Goal: Task Accomplishment & Management: Complete application form

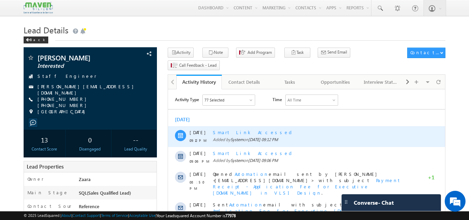
click at [239, 132] on div "Smart Link Accessed" at bounding box center [314, 132] width 203 height 6
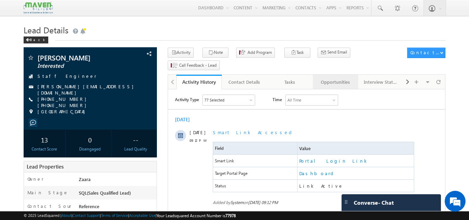
click at [339, 78] on div "Opportunities" at bounding box center [335, 82] width 34 height 8
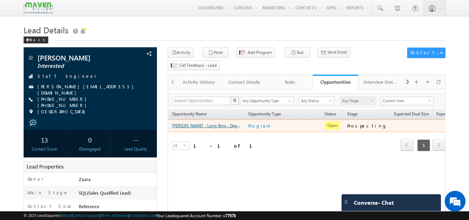
click at [212, 122] on link "Ujjwal - Long Term - Degree Program - Offline - Executive M.Tech in VLSI Design" at bounding box center [265, 125] width 186 height 6
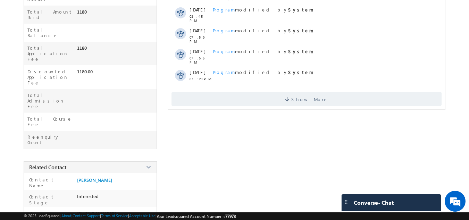
scroll to position [239, 0]
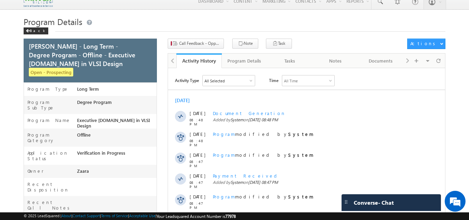
scroll to position [6, 0]
click at [249, 83] on div "All Selected" at bounding box center [229, 81] width 52 height 10
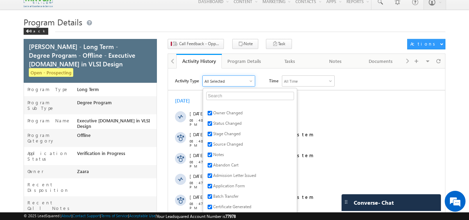
scroll to position [23, 0]
click at [240, 176] on span "Admission Letter Issued" at bounding box center [234, 174] width 43 height 5
checkbox input "true"
checkbox input "false"
click at [240, 176] on span "Admission Letter Issued" at bounding box center [234, 174] width 43 height 5
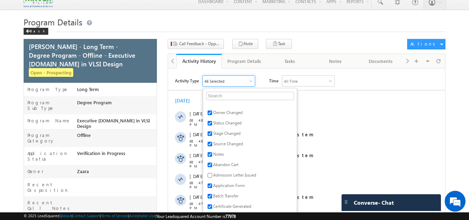
checkbox input "true"
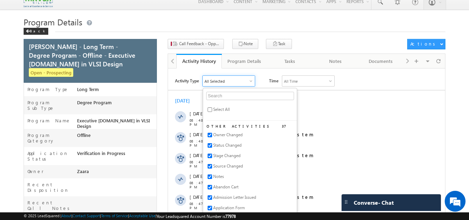
scroll to position [0, 0]
click at [210, 109] on input "checkbox" at bounding box center [209, 110] width 5 height 5
checkbox input "false"
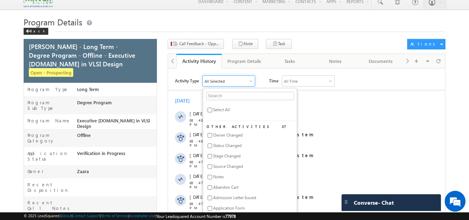
checkbox input "false"
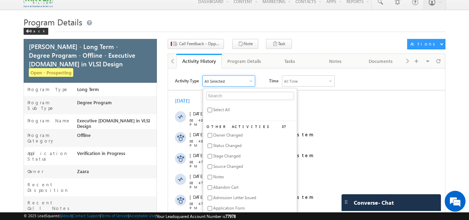
checkbox input "false"
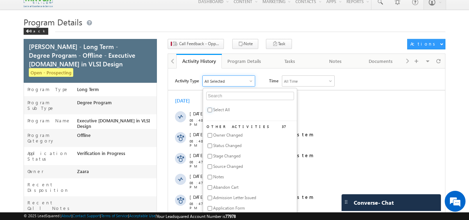
checkbox input "false"
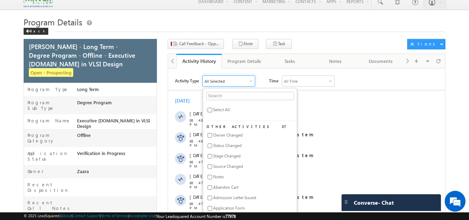
checkbox input "false"
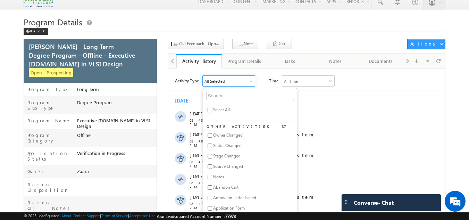
checkbox input "false"
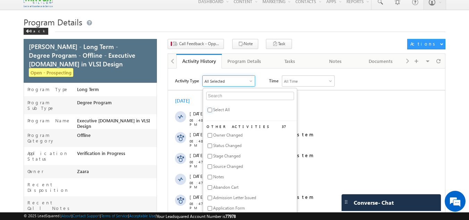
checkbox input "false"
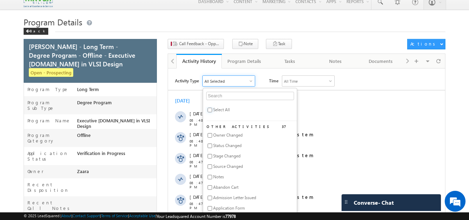
checkbox input "false"
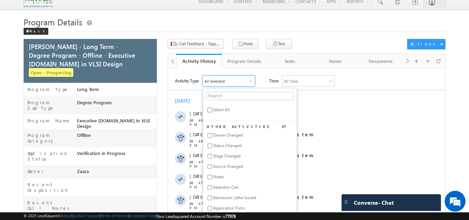
checkbox input "false"
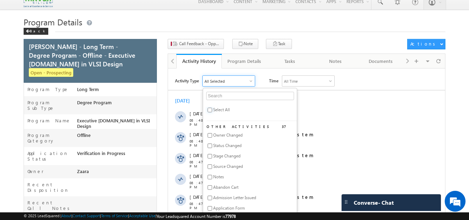
checkbox input "false"
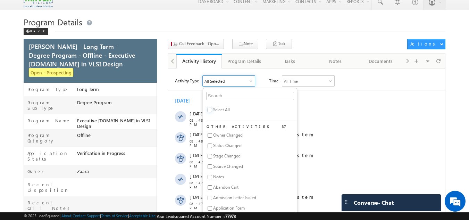
checkbox input "false"
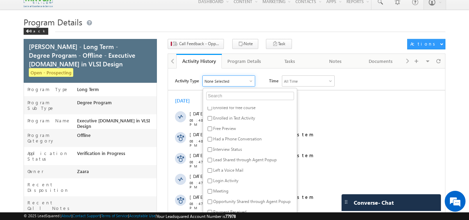
scroll to position [173, 0]
click at [227, 151] on span "Interview Status" at bounding box center [227, 148] width 29 height 5
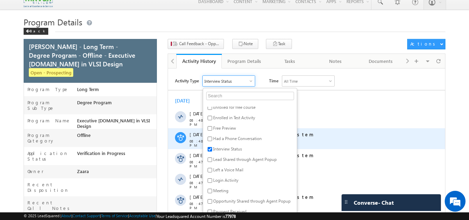
click at [332, 139] on div "Program modified by System" at bounding box center [321, 138] width 216 height 21
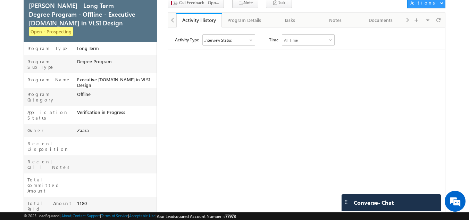
scroll to position [48, 0]
click at [238, 38] on div "Interview Status" at bounding box center [229, 39] width 52 height 10
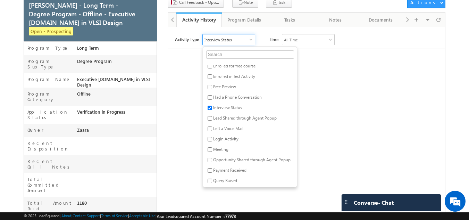
click at [218, 109] on span "Interview Status" at bounding box center [227, 107] width 29 height 5
checkbox input "false"
click at [248, 107] on span "Admission Letter Issued" at bounding box center [234, 106] width 43 height 5
checkbox input "true"
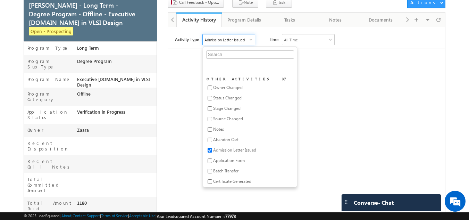
scroll to position [6, 0]
click at [233, 54] on input "text" at bounding box center [250, 54] width 88 height 8
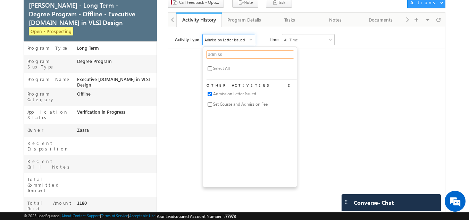
type input "admiss"
click at [355, 93] on div "Activity Type Admission Letter Issued admiss Select All Other Activities 2 Admi…" at bounding box center [306, 155] width 277 height 243
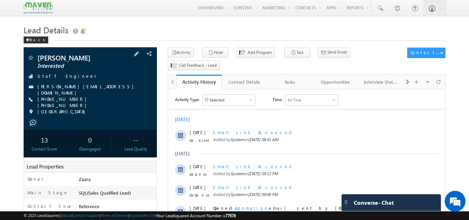
click at [48, 87] on link "[PERSON_NAME][EMAIL_ADDRESS][DOMAIN_NAME]" at bounding box center [87, 89] width 100 height 12
click at [403, 75] on link "Interview Status" at bounding box center [380, 82] width 45 height 15
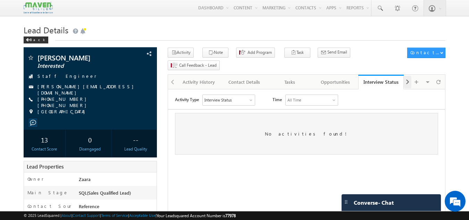
click at [407, 76] on span at bounding box center [407, 82] width 4 height 12
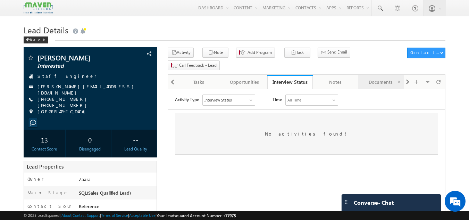
click at [388, 78] on div "Documents" at bounding box center [381, 82] width 34 height 8
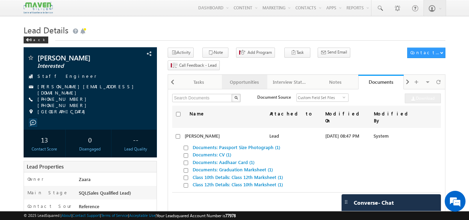
click at [246, 76] on link "Opportunities" at bounding box center [244, 82] width 45 height 15
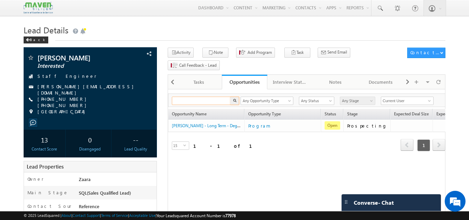
click at [221, 96] on input "text" at bounding box center [201, 100] width 59 height 8
type input "a"
click at [204, 78] on div "Tasks" at bounding box center [199, 82] width 34 height 8
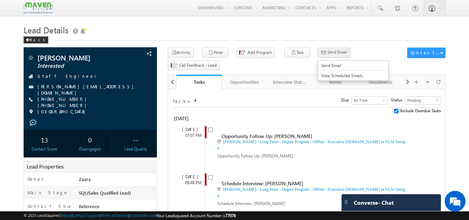
click at [327, 55] on span "Send Email" at bounding box center [337, 52] width 20 height 6
click at [173, 76] on span at bounding box center [172, 82] width 4 height 12
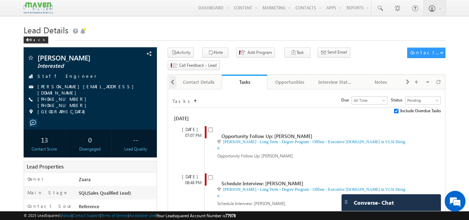
click at [173, 76] on span at bounding box center [172, 82] width 4 height 12
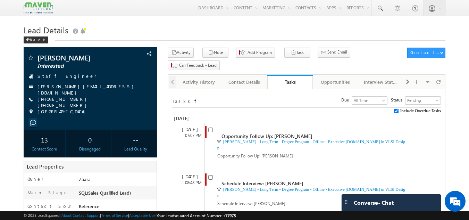
click at [173, 75] on div at bounding box center [172, 82] width 8 height 14
click at [171, 75] on div at bounding box center [172, 82] width 8 height 14
click at [194, 78] on div "Activity History" at bounding box center [199, 82] width 34 height 8
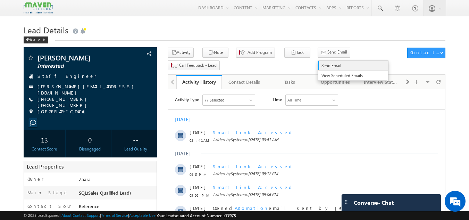
click at [324, 67] on span "Send Email" at bounding box center [351, 65] width 60 height 6
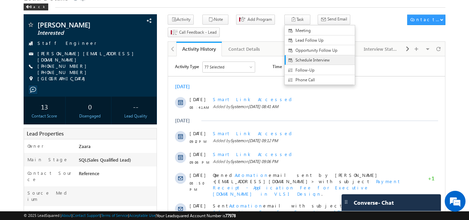
scroll to position [31, 0]
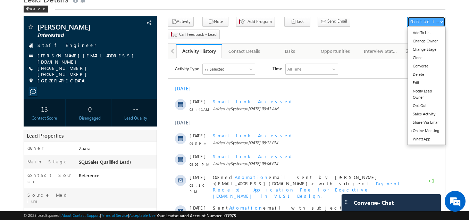
click at [442, 24] on button "Contact Actions" at bounding box center [426, 22] width 38 height 10
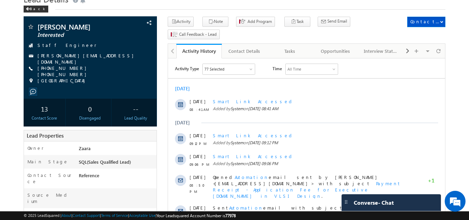
click at [250, 67] on div "77 Selected" at bounding box center [229, 69] width 52 height 10
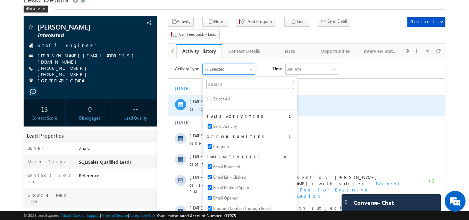
click at [354, 99] on div "Smart Link Accessed" at bounding box center [314, 101] width 203 height 6
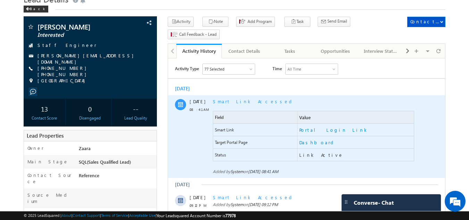
click at [357, 96] on div "Smart Link Accessed Field Value Smart Link Portal Login Link Target Portal Page…" at bounding box center [314, 136] width 203 height 83
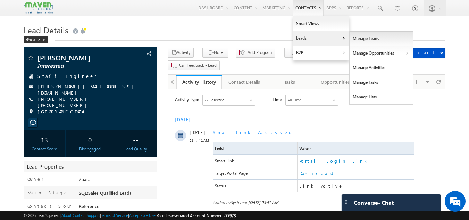
click at [376, 42] on link "Manage Leads" at bounding box center [380, 38] width 63 height 15
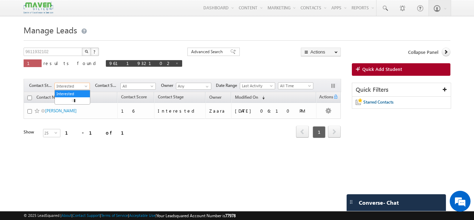
click at [73, 88] on span "Interested" at bounding box center [71, 86] width 33 height 6
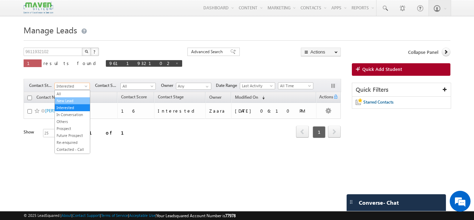
click at [67, 98] on link "New Lead" at bounding box center [72, 100] width 35 height 6
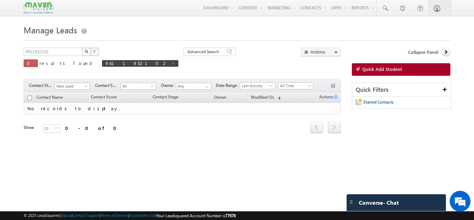
click at [67, 98] on th "Contact Name" at bounding box center [55, 97] width 63 height 11
click at [171, 145] on div "Tags × Select at-least one contact to tag... × Close Contact Name Contact Score…" at bounding box center [182, 122] width 317 height 60
click at [171, 64] on span at bounding box center [172, 62] width 3 height 3
type input "Search Contacts"
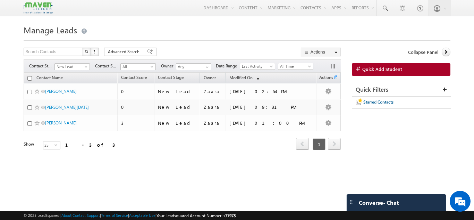
click at [95, 63] on div "Filters Contact Stage All New Lead Interested In Conversation Others Prospect F…" at bounding box center [182, 65] width 317 height 13
click at [386, 13] on link at bounding box center [384, 8] width 17 height 16
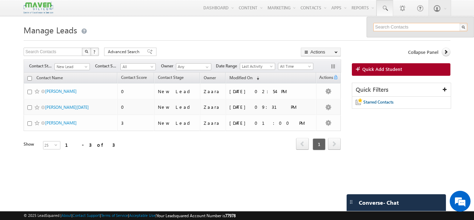
click at [392, 23] on input "text" at bounding box center [420, 27] width 94 height 8
paste input "84313 96649"
click at [392, 23] on input "84313 96649" at bounding box center [420, 27] width 94 height 8
click at [390, 25] on input "84313 96649" at bounding box center [420, 27] width 94 height 8
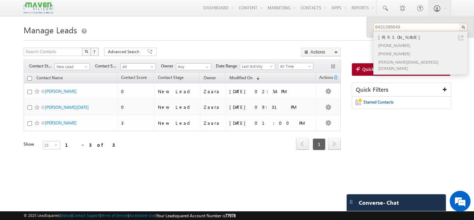
type input "8431396649"
click at [381, 36] on div "[PERSON_NAME]" at bounding box center [423, 37] width 93 height 8
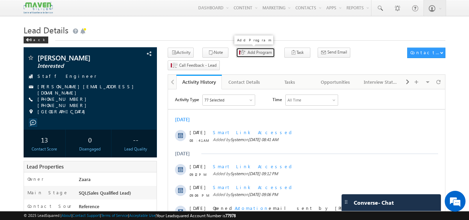
click at [250, 50] on span "Add Program" at bounding box center [259, 52] width 24 height 6
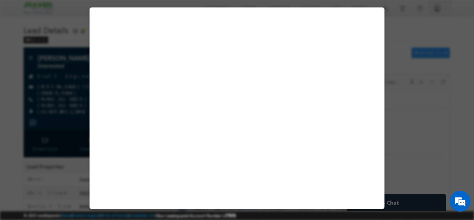
select select "Prospecting"
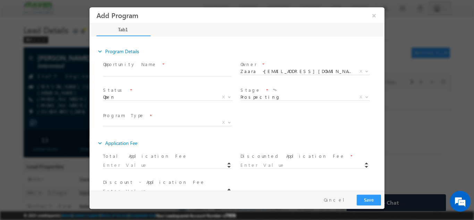
scroll to position [78, 0]
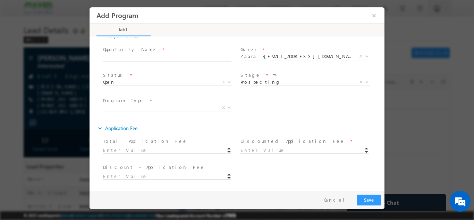
click at [147, 154] on span at bounding box center [167, 157] width 128 height 8
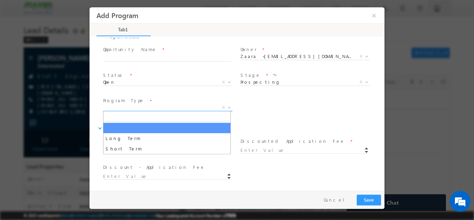
click at [166, 107] on span "X" at bounding box center [167, 107] width 129 height 7
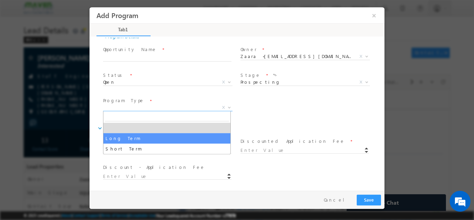
select select "Long Term"
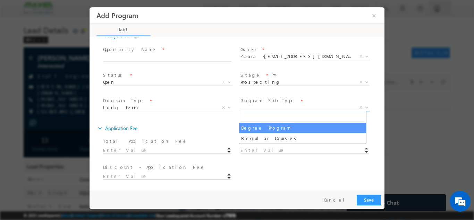
click at [257, 108] on span "X" at bounding box center [304, 107] width 129 height 7
select select "Degree Program"
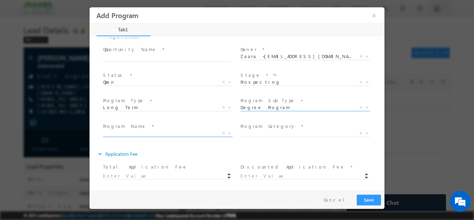
click at [170, 131] on span "X" at bounding box center [167, 132] width 129 height 7
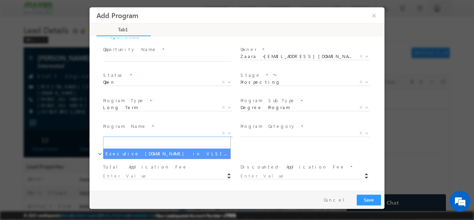
select select "Executive [DOMAIN_NAME] in VLSI Design"
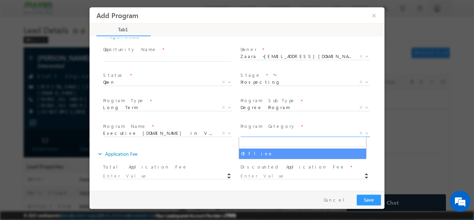
click at [254, 131] on span "X" at bounding box center [304, 132] width 129 height 7
type input "Ujjwal - Long Term - Degree Program - Offline - Executive M.Tech in VLSI Design"
type input "1180"
select select "Offline"
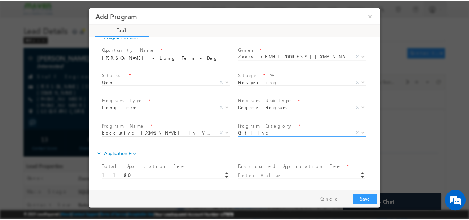
scroll to position [104, 0]
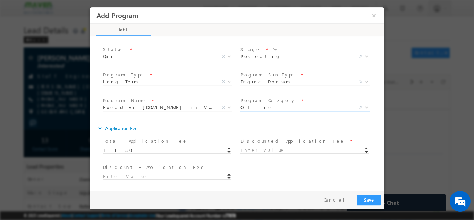
click at [183, 151] on div "Total Application Fee * 1180" at bounding box center [170, 145] width 135 height 16
click at [257, 148] on input at bounding box center [304, 149] width 128 height 7
click at [375, 20] on button "×" at bounding box center [374, 15] width 12 height 13
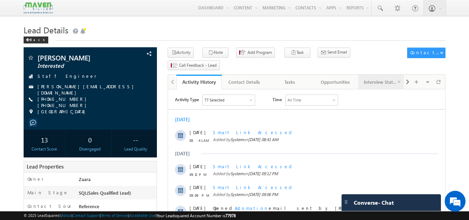
click at [372, 78] on div "Interview Status" at bounding box center [381, 82] width 34 height 8
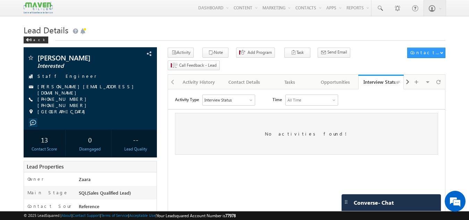
scroll to position [0, 0]
click at [409, 76] on span at bounding box center [407, 82] width 4 height 12
click at [384, 78] on div "Notes" at bounding box center [381, 82] width 34 height 8
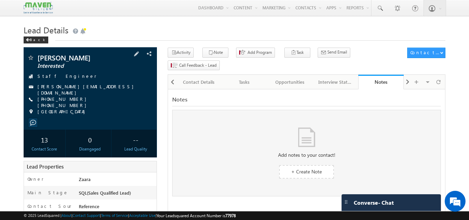
click at [67, 97] on span "+91-8431396649 +91-8884873857" at bounding box center [91, 102] width 108 height 12
click at [68, 98] on span "+91-8431396649 +91-8884873857" at bounding box center [91, 102] width 108 height 12
click at [140, 53] on span at bounding box center [137, 54] width 8 height 8
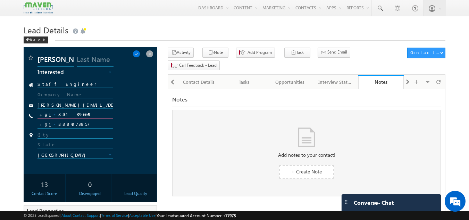
click at [63, 112] on input "8431396649" at bounding box center [75, 114] width 76 height 8
click at [140, 56] on span at bounding box center [137, 54] width 8 height 8
click at [107, 107] on input "ujjwal.udit18@gmail.com" at bounding box center [75, 105] width 76 height 7
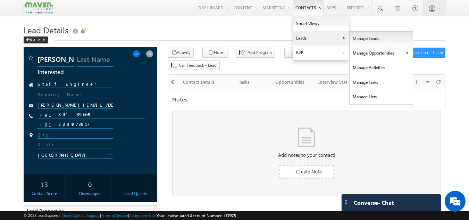
click at [387, 38] on link "Manage Leads" at bounding box center [380, 38] width 63 height 15
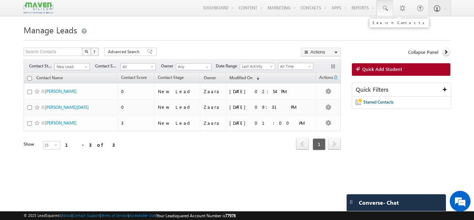
click at [386, 6] on span at bounding box center [384, 8] width 7 height 7
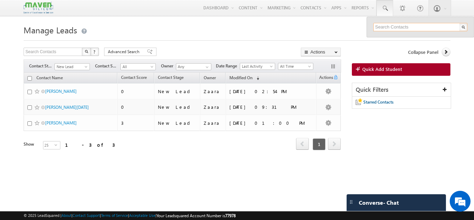
click at [391, 26] on input "text" at bounding box center [420, 27] width 94 height 8
paste input "8009333009"
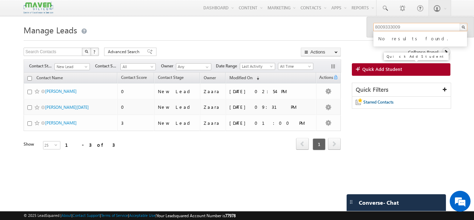
type input "8009333009"
click at [383, 68] on span "Quick Add Student" at bounding box center [382, 69] width 40 height 6
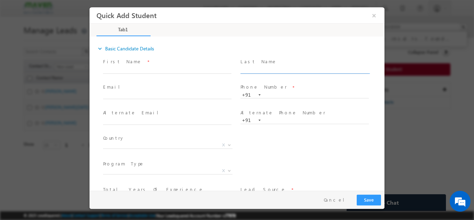
click at [264, 70] on input "text" at bounding box center [304, 69] width 128 height 7
type input "8009333009"
click at [270, 57] on div "Last Name * 8009333009" at bounding box center [307, 69] width 137 height 26
click input "text"
paste input "manvendrakushwaha98@gmail.com"
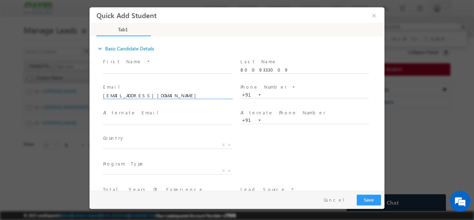
type input "manvendrakushwaha98@gmail.com"
click at [129, 84] on span "Email *" at bounding box center [167, 87] width 128 height 8
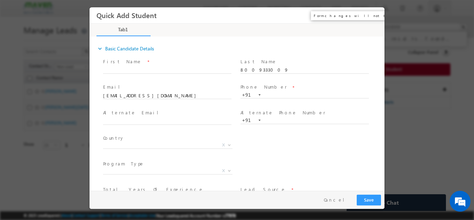
click at [377, 18] on button "×" at bounding box center [374, 15] width 12 height 13
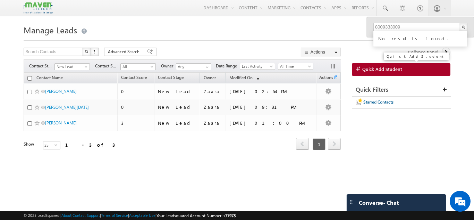
click at [380, 67] on span "Quick Add Student" at bounding box center [382, 69] width 40 height 6
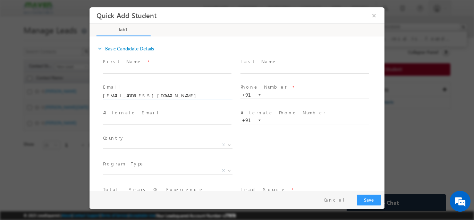
type input "parasdalakoti84@gmail.com"
click at [186, 65] on span "First Name *" at bounding box center [167, 62] width 128 height 8
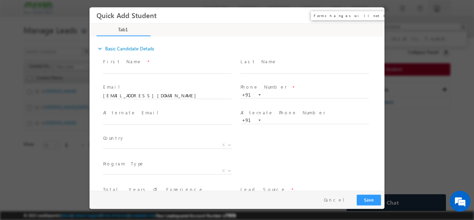
click at [373, 17] on button "×" at bounding box center [374, 15] width 12 height 13
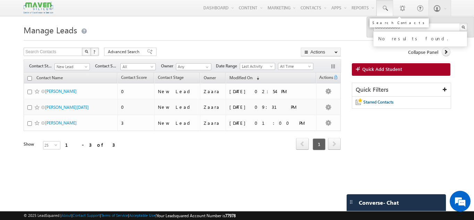
click at [383, 7] on span at bounding box center [384, 8] width 7 height 7
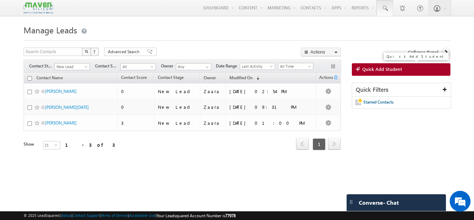
click at [386, 73] on link "Quick Add Student" at bounding box center [401, 69] width 99 height 12
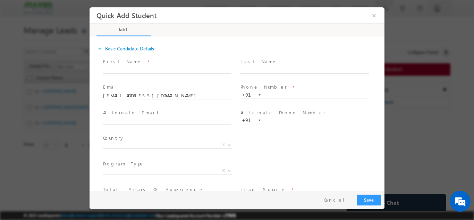
type input "shahzamalahmed1@gmail.com"
click at [146, 82] on div "Email * shahzamalahmed1@gmail.com" at bounding box center [170, 95] width 137 height 26
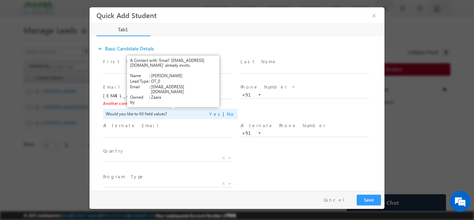
click at [174, 104] on link "View Details" at bounding box center [172, 103] width 22 height 5
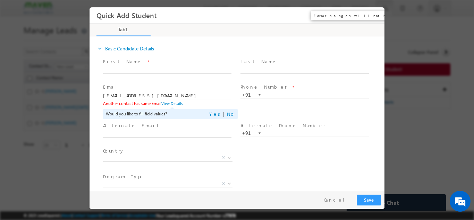
click at [379, 17] on button "×" at bounding box center [374, 15] width 12 height 13
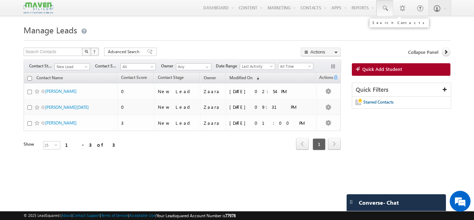
click at [389, 9] on link at bounding box center [384, 8] width 17 height 16
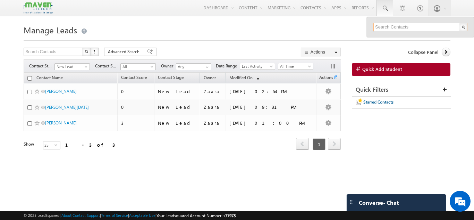
click at [386, 28] on input "text" at bounding box center [420, 27] width 94 height 8
paste input "84313 96649"
click at [389, 24] on input "84313 96649" at bounding box center [420, 27] width 94 height 8
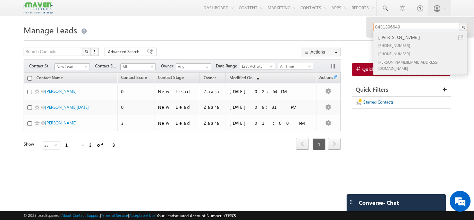
type input "8431396649"
click at [409, 56] on div "+91-8884873857" at bounding box center [423, 53] width 93 height 8
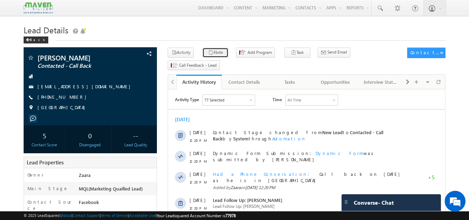
click at [214, 54] on button "Note" at bounding box center [215, 53] width 26 height 10
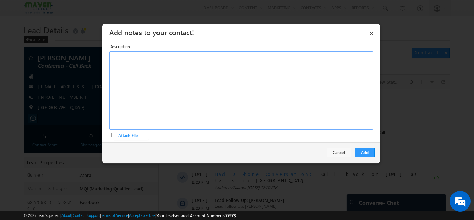
click at [130, 100] on div "Rich Text Editor, Description-inline-editor-div" at bounding box center [241, 90] width 264 height 78
click at [370, 32] on link "×" at bounding box center [372, 32] width 12 height 12
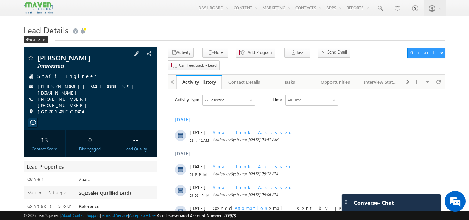
drag, startPoint x: 91, startPoint y: 87, endPoint x: 87, endPoint y: 87, distance: 4.2
click at [87, 87] on div "ujjwal.udit18@gmail.com" at bounding box center [90, 86] width 127 height 7
copy div "ujjwal.udit18@gmail.com"
click at [67, 99] on span "+91-8431396649 +91-8884873857" at bounding box center [91, 102] width 108 height 12
drag, startPoint x: 47, startPoint y: 99, endPoint x: 71, endPoint y: 99, distance: 23.6
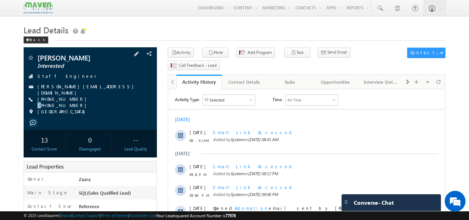
click at [71, 99] on span "+91-8431396649 +91-8884873857" at bounding box center [91, 102] width 108 height 12
copy span "8431396649"
drag, startPoint x: 49, startPoint y: 57, endPoint x: 36, endPoint y: 58, distance: 12.5
click at [36, 58] on div "Ujjwal Interested" at bounding box center [90, 57] width 127 height 7
copy div "Ujjwal"
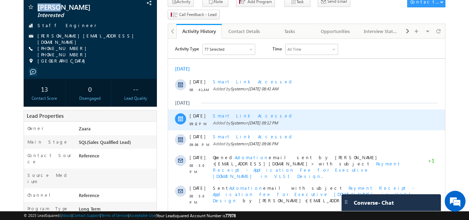
scroll to position [35, 0]
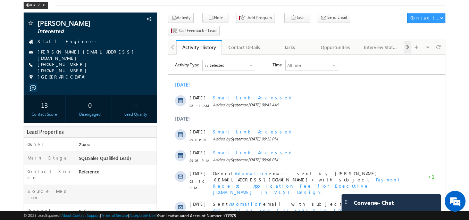
click at [407, 41] on span at bounding box center [407, 47] width 4 height 12
click at [406, 41] on span at bounding box center [407, 47] width 4 height 12
click at [390, 43] on div "Documents" at bounding box center [381, 47] width 34 height 8
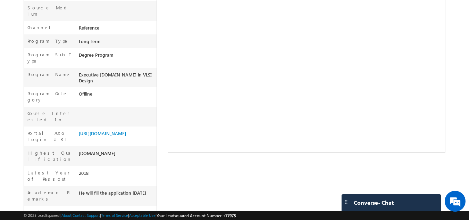
scroll to position [206, 0]
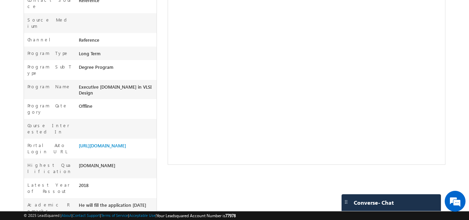
click at [95, 142] on div "https://lsq.mx/ntIS" at bounding box center [117, 147] width 80 height 10
click at [98, 142] on link "https://lsq.mx/ntIS" at bounding box center [102, 145] width 47 height 6
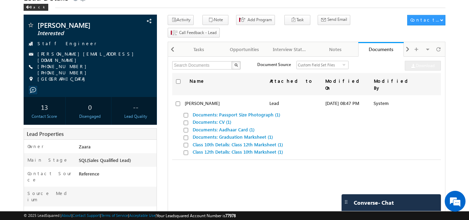
scroll to position [32, 0]
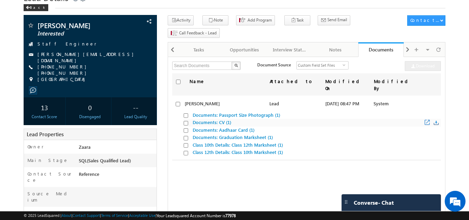
click at [220, 119] on link "Documents: CV (1)" at bounding box center [212, 122] width 39 height 6
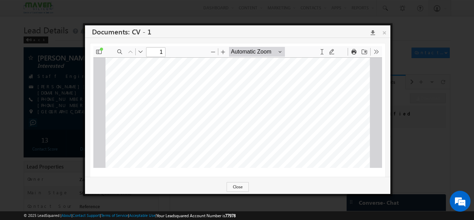
scroll to position [173, 0]
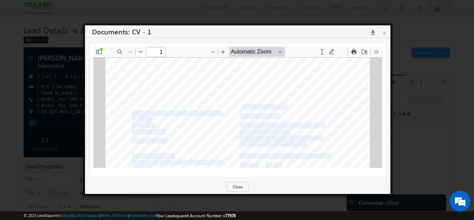
drag, startPoint x: 285, startPoint y: 106, endPoint x: 237, endPoint y: 107, distance: 48.2
click at [237, 107] on div "Page 1 of 4 Ujjwal Udit S taff Engineer , Applications Engineering Synopsys Ind…" at bounding box center [237, 74] width 264 height 374
click at [240, 107] on span "Synopsys India Pvt Ltd" at bounding box center [263, 106] width 47 height 5
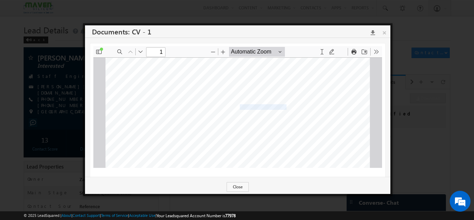
drag, startPoint x: 236, startPoint y: 107, endPoint x: 281, endPoint y: 106, distance: 45.4
click at [281, 106] on div "Page 1 of 4 Ujjwal Udit S taff Engineer , Applications Engineering Synopsys Ind…" at bounding box center [237, 74] width 264 height 374
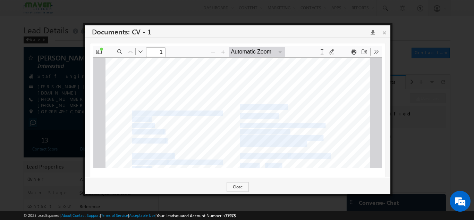
click at [308, 122] on span "Staff Engineer, Applications Engineering" at bounding box center [282, 124] width 84 height 5
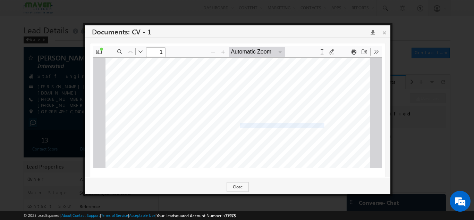
drag, startPoint x: 234, startPoint y: 123, endPoint x: 318, endPoint y: 125, distance: 84.0
click at [318, 125] on span "Staff Engineer, Applications Engineering" at bounding box center [282, 124] width 84 height 5
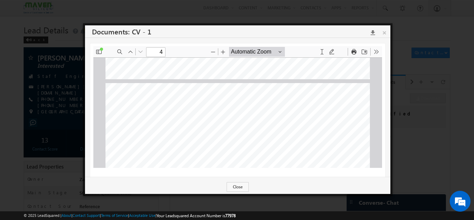
scroll to position [1179, 0]
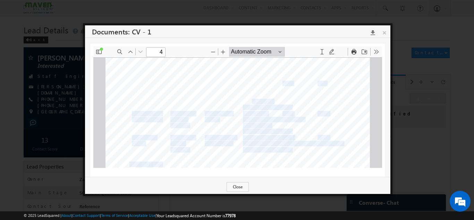
drag, startPoint x: 248, startPoint y: 108, endPoint x: 247, endPoint y: 100, distance: 8.4
click at [247, 100] on div "Page 4 of 4 Education Educational Record (In Reverse Chorological Order Startin…" at bounding box center [237, 200] width 264 height 374
click at [247, 99] on span "Odisha 751024," at bounding box center [258, 101] width 31 height 5
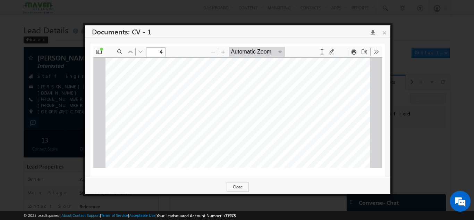
click at [205, 84] on span "KIIT University" at bounding box center [229, 82] width 48 height 5
drag, startPoint x: 200, startPoint y: 84, endPoint x: 229, endPoint y: 83, distance: 28.4
click at [229, 83] on span "KIIT University" at bounding box center [229, 82] width 48 height 5
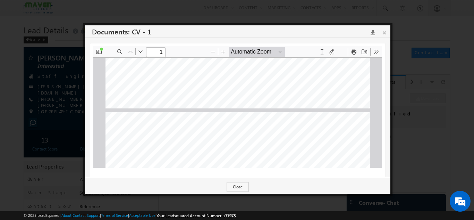
type input "2"
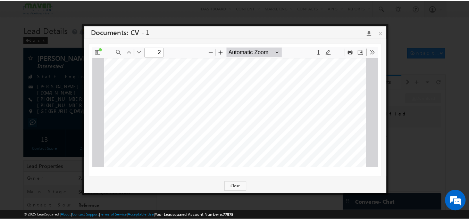
scroll to position [694, 0]
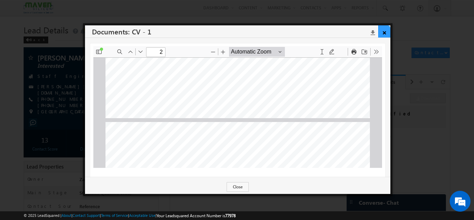
click at [381, 35] on link "×" at bounding box center [384, 31] width 12 height 12
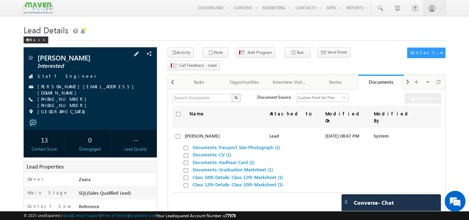
drag, startPoint x: 46, startPoint y: 99, endPoint x: 69, endPoint y: 99, distance: 22.9
click at [69, 99] on span "+91-8431396649 +91-8884873857" at bounding box center [91, 102] width 108 height 12
drag, startPoint x: 69, startPoint y: 99, endPoint x: 100, endPoint y: 79, distance: 36.1
click at [107, 72] on div "Ujjwal Interested Staff Engineer ujjwal.udit18@gmail.com +91-8431396649 +91-888…" at bounding box center [90, 86] width 127 height 65
click at [60, 98] on span "+91-8431396649 +91-8884873857" at bounding box center [91, 102] width 108 height 12
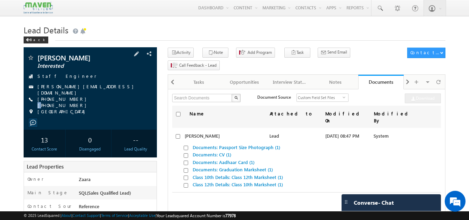
drag, startPoint x: 46, startPoint y: 100, endPoint x: 71, endPoint y: 98, distance: 25.4
click at [71, 98] on span "+91-8431396649 +91-8884873857" at bounding box center [91, 102] width 108 height 12
copy span "-8431396649"
click at [86, 88] on div "ujjwal.udit18@gmail.com" at bounding box center [90, 86] width 127 height 7
copy div "ujjwal.udit18@gmail.com"
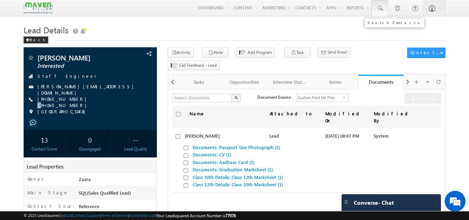
click at [376, 9] on span at bounding box center [379, 8] width 7 height 7
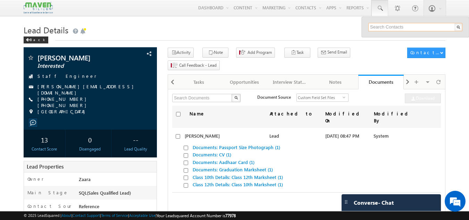
click at [381, 24] on input "text" at bounding box center [415, 27] width 94 height 8
paste input "9629255148"
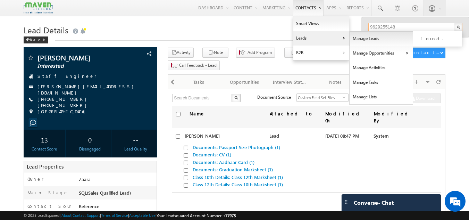
type input "9629255148"
click at [359, 39] on link "Manage Leads" at bounding box center [380, 38] width 63 height 15
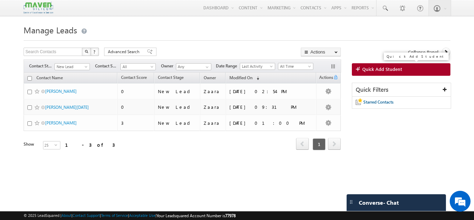
click at [378, 66] on link "Quick Add Student" at bounding box center [401, 69] width 99 height 12
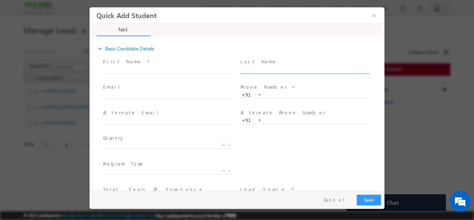
click at [260, 68] on input "text" at bounding box center [304, 69] width 128 height 7
drag, startPoint x: 255, startPoint y: 66, endPoint x: 163, endPoint y: 87, distance: 94.2
click at [163, 87] on span "Email *" at bounding box center [167, 87] width 128 height 8
paste input "9629255148"
type input "9629255148"
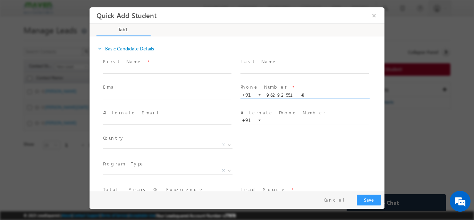
click at [289, 101] on span at bounding box center [304, 101] width 128 height 8
click at [120, 68] on input "text" at bounding box center [167, 69] width 128 height 7
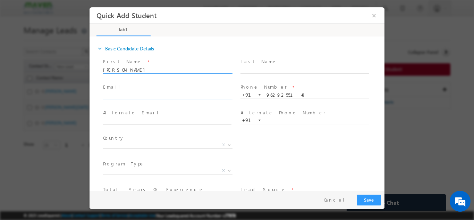
type input "[PERSON_NAME]"
click at [122, 98] on span at bounding box center [170, 96] width 135 height 8
click at [124, 145] on span "X" at bounding box center [167, 144] width 129 height 7
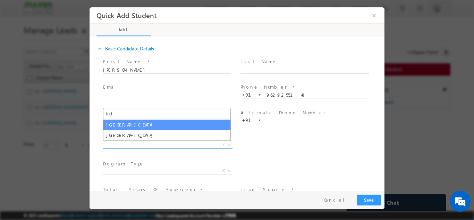
type input "ind"
select select "[GEOGRAPHIC_DATA]"
select select
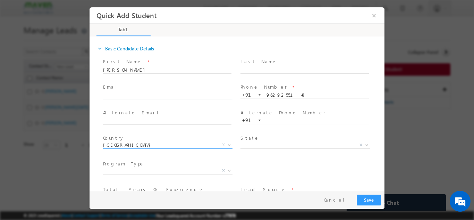
click input "text"
type input "n"
type input "murugarajk1.ece@gmail.com"
click at [112, 102] on span at bounding box center [167, 102] width 128 height 8
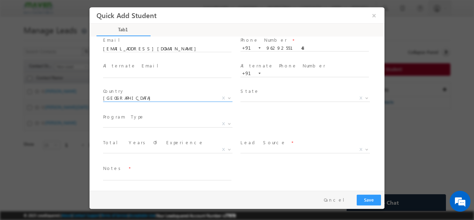
scroll to position [48, 0]
click at [132, 124] on span "X" at bounding box center [167, 122] width 129 height 7
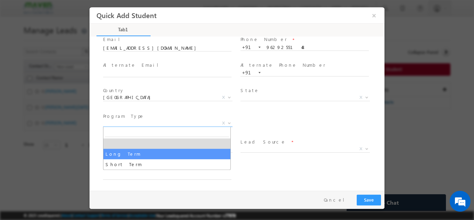
select select "Long Term"
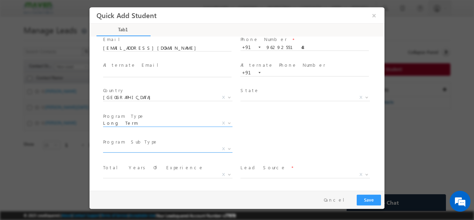
click at [125, 147] on span "X" at bounding box center [167, 148] width 129 height 7
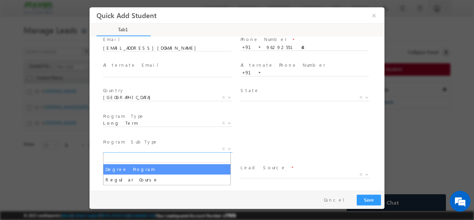
select select "Degree Program"
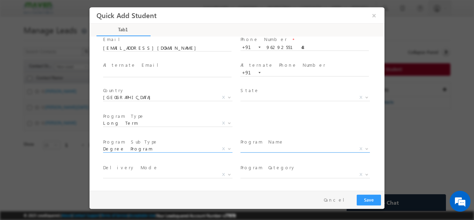
click at [249, 149] on span "X" at bounding box center [304, 148] width 129 height 7
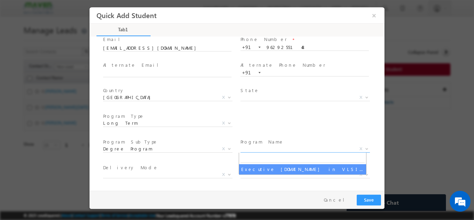
select select "Executive [DOMAIN_NAME] in VLSI Design"
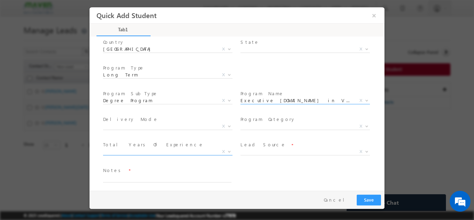
scroll to position [99, 0]
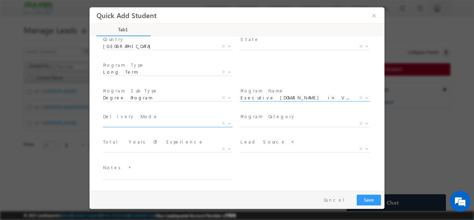
click at [109, 122] on span "X" at bounding box center [167, 123] width 129 height 7
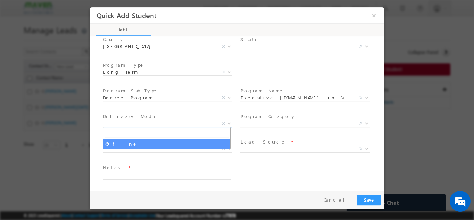
select select "Offline"
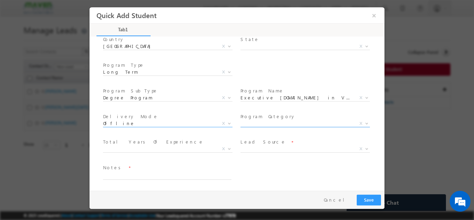
click at [271, 122] on span "X" at bounding box center [304, 123] width 129 height 7
click at [193, 134] on span at bounding box center [167, 132] width 128 height 8
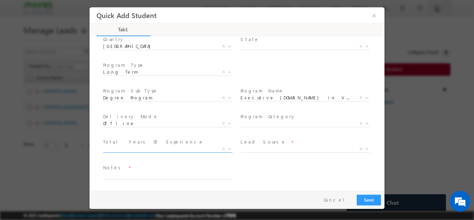
click at [156, 150] on span "X" at bounding box center [167, 148] width 129 height 7
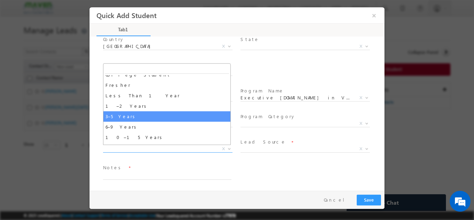
scroll to position [24, 0]
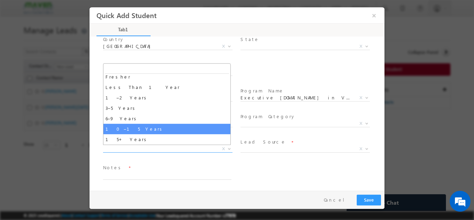
select select "10–15 Years"
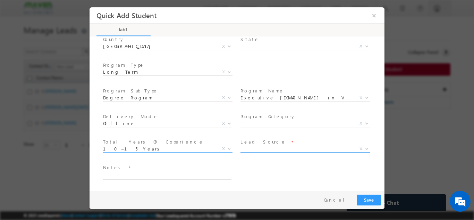
click at [280, 148] on span "X" at bounding box center [304, 148] width 129 height 7
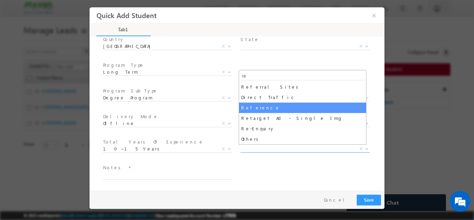
type input "re"
select select "Reference"
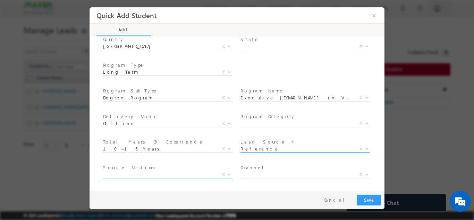
click at [129, 173] on span "X" at bounding box center [167, 174] width 129 height 7
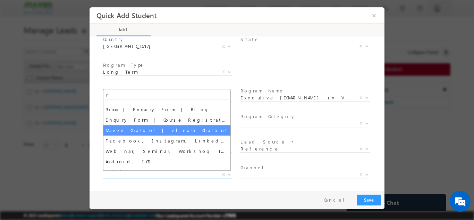
scroll to position [0, 0]
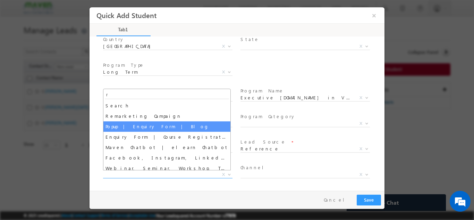
type input "re"
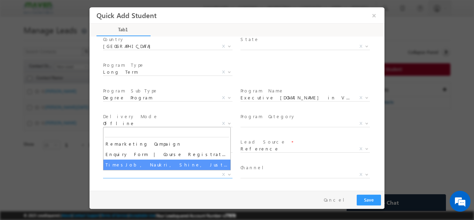
click at [122, 182] on span at bounding box center [167, 183] width 128 height 8
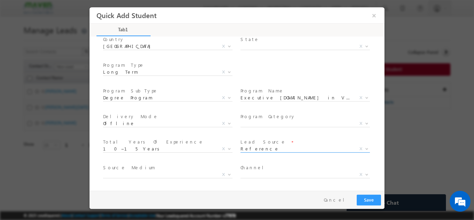
scroll to position [124, 0]
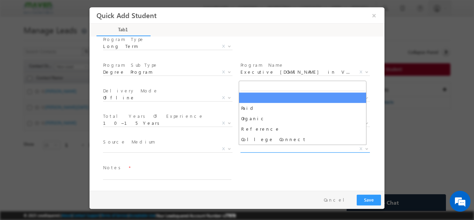
click at [261, 148] on span "X" at bounding box center [304, 148] width 129 height 7
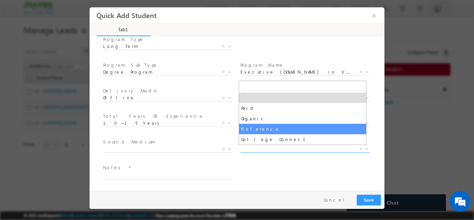
select select "Reference"
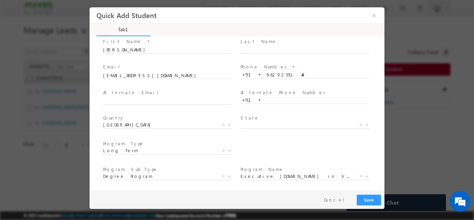
scroll to position [0, 0]
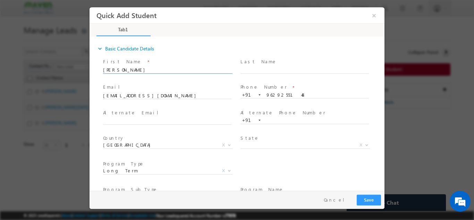
drag, startPoint x: 115, startPoint y: 69, endPoint x: 103, endPoint y: 71, distance: 12.3
click at [103, 71] on div "First Name * Raj" at bounding box center [170, 69] width 137 height 26
drag, startPoint x: 103, startPoint y: 71, endPoint x: 368, endPoint y: 200, distance: 295.4
click at [368, 200] on button "Save" at bounding box center [369, 199] width 24 height 11
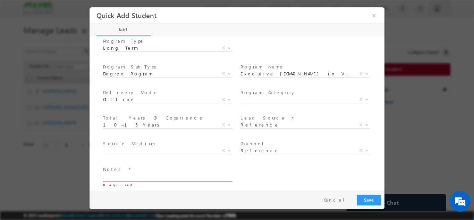
click at [155, 176] on textarea at bounding box center [167, 177] width 128 height 8
click at [110, 179] on textarea "Refference from" at bounding box center [167, 177] width 128 height 8
click at [156, 175] on textarea "Reference from" at bounding box center [167, 177] width 128 height 8
type textarea "Reference from Priesh"
click at [363, 199] on button "Save" at bounding box center [369, 199] width 24 height 11
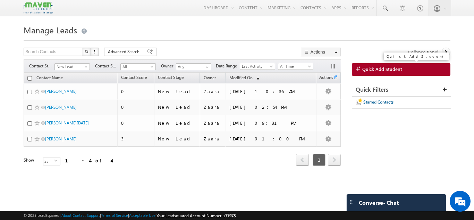
click at [420, 71] on link "Quick Add Student" at bounding box center [401, 69] width 99 height 12
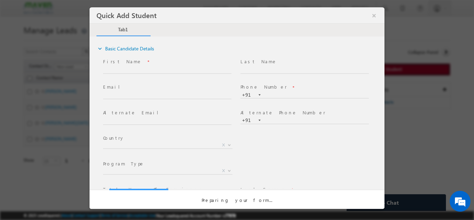
scroll to position [0, 0]
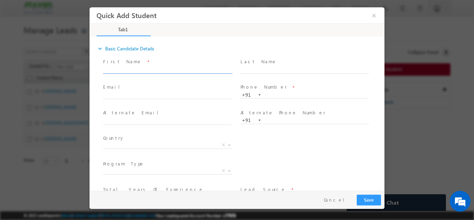
click at [116, 68] on input "text" at bounding box center [167, 69] width 128 height 7
drag, startPoint x: 121, startPoint y: 67, endPoint x: 175, endPoint y: 69, distance: 53.8
click at [175, 69] on input "Tanuja s tanuja290801@gmail.com 6380550725" at bounding box center [167, 69] width 128 height 7
type input "Tanuja s 6380550725"
click input "text"
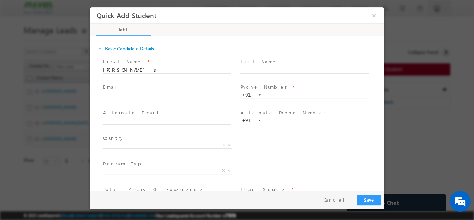
paste input "tanuja290801@gmail.com"
type input "tanuja290801@gmail.com"
click at [137, 70] on input "Tanuja s 6380550725" at bounding box center [167, 69] width 128 height 7
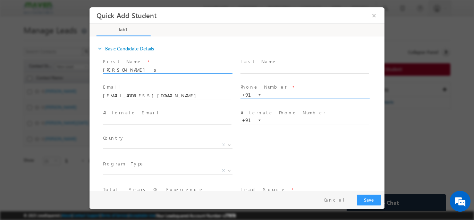
type input "Tanuja s"
click at [278, 91] on input "text" at bounding box center [304, 94] width 128 height 7
paste input "6380550725"
type input "6380550725"
click at [142, 146] on span "X" at bounding box center [167, 144] width 129 height 7
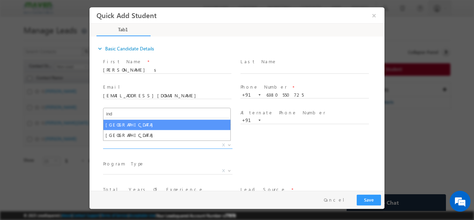
type input "ind"
select select "[GEOGRAPHIC_DATA]"
select select
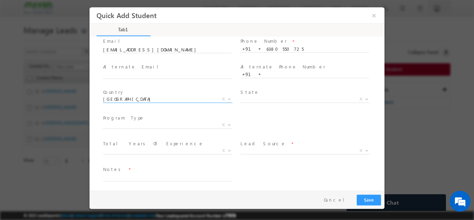
scroll to position [48, 0]
click at [118, 124] on span "X" at bounding box center [167, 122] width 129 height 7
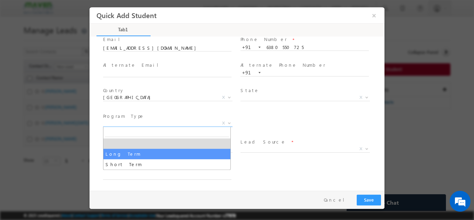
select select "Long Term"
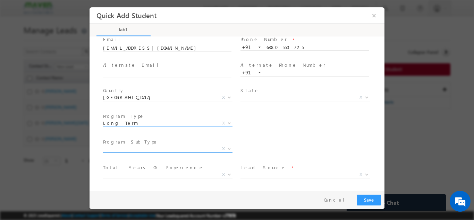
click at [164, 148] on span "X" at bounding box center [167, 148] width 129 height 7
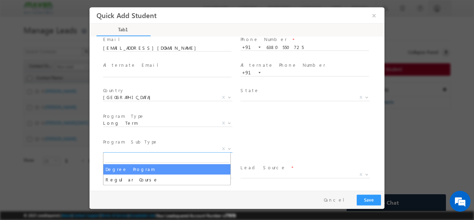
select select "Degree Program"
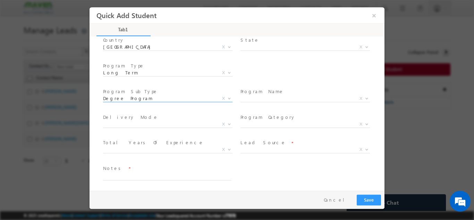
scroll to position [99, 0]
click at [259, 151] on span "X" at bounding box center [304, 148] width 129 height 7
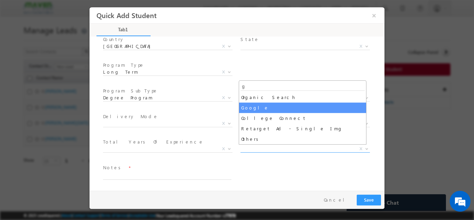
type input "g"
select select "Google"
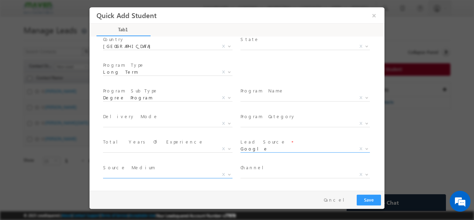
click at [152, 177] on span "Search Demandgen Facebook / Insta Inbox Message ad Remarketing Campaign Phone C…" at bounding box center [170, 175] width 135 height 8
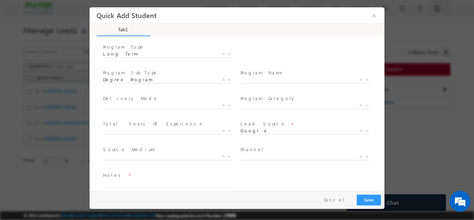
scroll to position [124, 0]
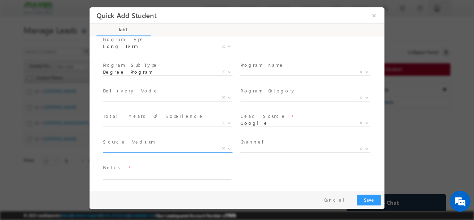
click at [156, 148] on span "X" at bounding box center [167, 148] width 129 height 7
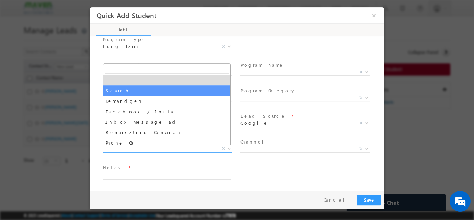
select select "Search"
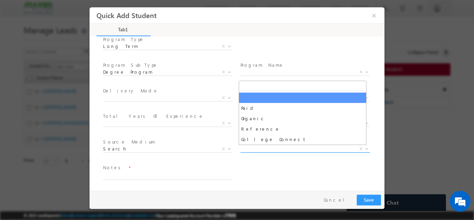
click at [252, 145] on span "X" at bounding box center [304, 148] width 129 height 7
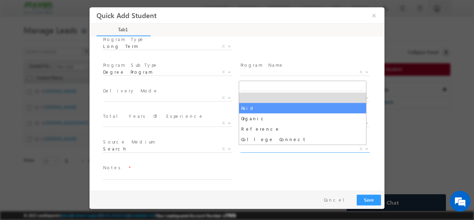
select select "Paid"
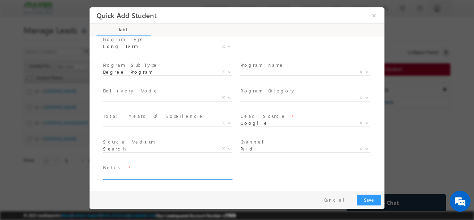
click at [167, 177] on textarea at bounding box center [167, 175] width 128 height 8
type textarea "Lead added"
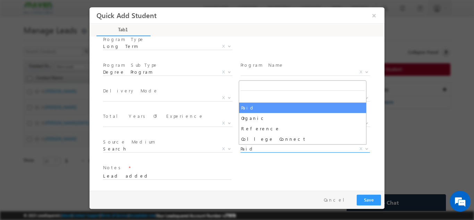
click at [252, 150] on span "Paid" at bounding box center [296, 148] width 113 height 6
select select
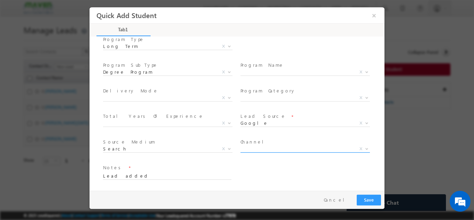
click at [359, 149] on span "X" at bounding box center [360, 148] width 3 height 6
click at [315, 181] on div "Notes * Lead added" at bounding box center [243, 175] width 283 height 26
click at [371, 197] on button "Save" at bounding box center [369, 199] width 24 height 11
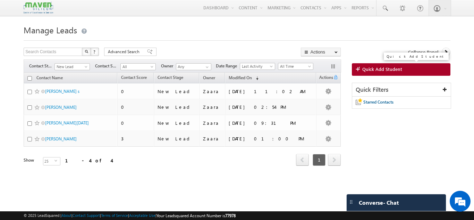
click at [406, 67] on link "Quick Add Student" at bounding box center [401, 69] width 99 height 12
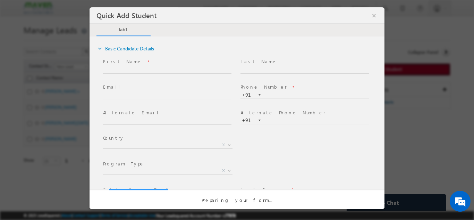
scroll to position [0, 0]
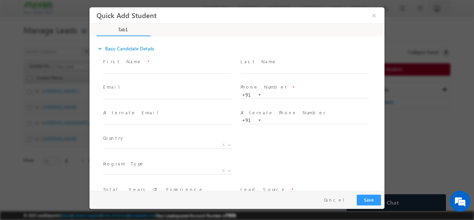
click at [137, 64] on span "First Name *" at bounding box center [167, 62] width 128 height 8
click at [136, 70] on input "text" at bounding box center [167, 69] width 128 height 7
paste input "Reshma Subramanian reshmas.regal@gmail.com 9087216722"
drag, startPoint x: 137, startPoint y: 69, endPoint x: 188, endPoint y: 68, distance: 51.0
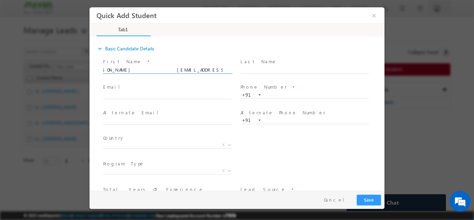
click at [188, 68] on input "Reshma Subramanian reshmas.regal@gmail.com 9087216722" at bounding box center [167, 69] width 128 height 7
type input "Reshma Subramanian 9087216722"
click input "text"
paste input "reshmas.regal@gmail.com"
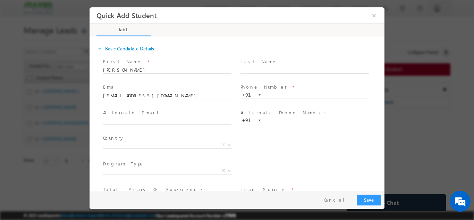
type input "reshmas.regal@gmail.com"
click at [175, 71] on input "Reshma Subramanian 9087216722" at bounding box center [167, 69] width 128 height 7
type input "Reshma Subramanian"
click at [290, 95] on input "text" at bounding box center [304, 94] width 128 height 7
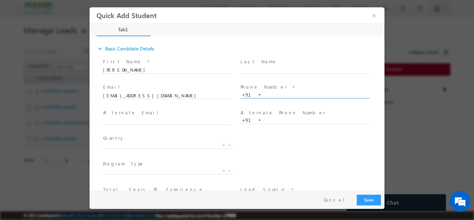
paste input "9087216722"
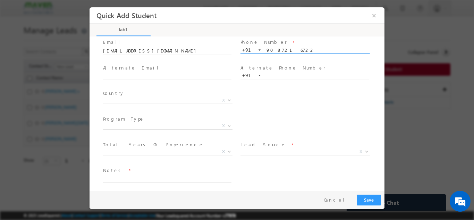
scroll to position [48, 0]
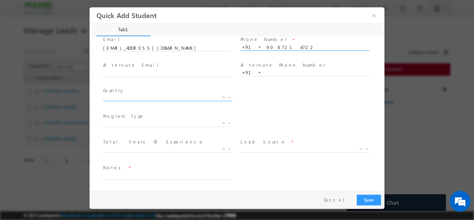
type input "9087216722"
click at [125, 97] on span "X" at bounding box center [167, 97] width 129 height 7
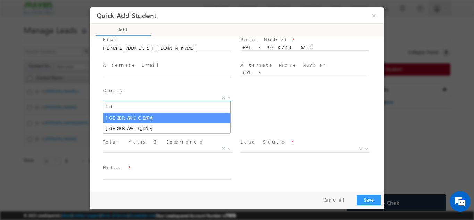
type input "ind"
select select "[GEOGRAPHIC_DATA]"
select select
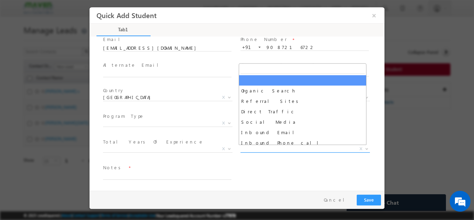
click at [283, 149] on span "X" at bounding box center [304, 148] width 129 height 7
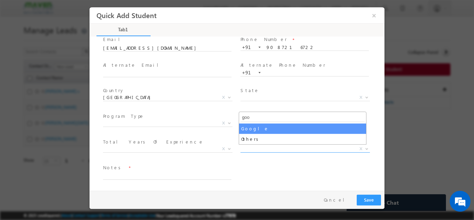
type input "goo"
select select "Google"
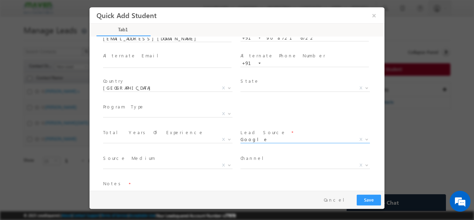
scroll to position [73, 0]
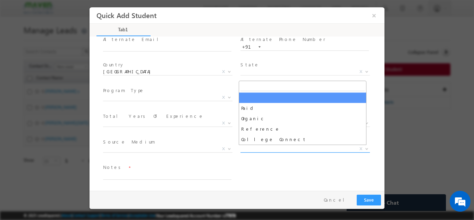
click at [249, 151] on span "X" at bounding box center [304, 148] width 129 height 7
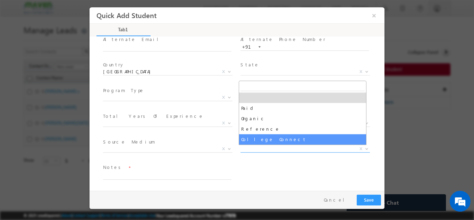
click at [253, 170] on div "Notes *" at bounding box center [243, 175] width 283 height 26
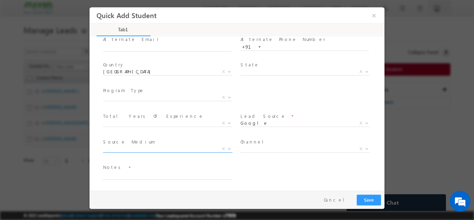
click at [162, 151] on span "X" at bounding box center [167, 148] width 129 height 7
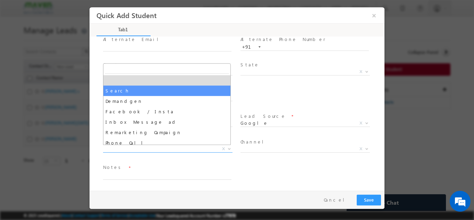
select select "Search"
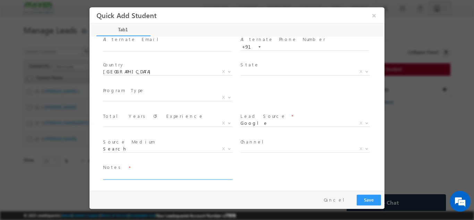
click at [138, 177] on textarea at bounding box center [167, 175] width 128 height 8
type textarea "Lead added"
drag, startPoint x: 368, startPoint y: 207, endPoint x: 368, endPoint y: 201, distance: 5.9
click at [367, 206] on div "Pay & Save Save Cancel" at bounding box center [239, 199] width 298 height 18
click at [368, 201] on button "Save" at bounding box center [369, 199] width 24 height 11
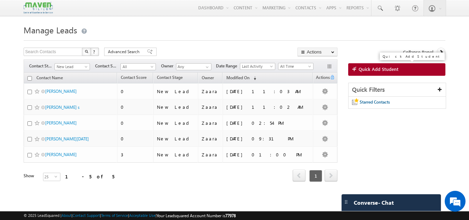
click at [423, 69] on link "Quick Add Student" at bounding box center [396, 69] width 97 height 12
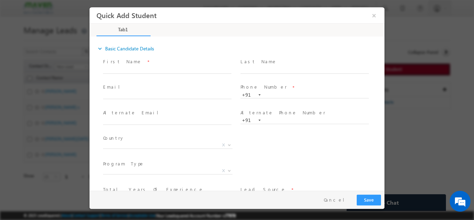
scroll to position [0, 0]
click at [114, 68] on input "text" at bounding box center [167, 69] width 128 height 7
drag, startPoint x: 127, startPoint y: 70, endPoint x: 189, endPoint y: 69, distance: 61.8
click at [189, 69] on input "Karthik Kameshwaran M karthikkamesh360@gmail.com 9629039474" at bounding box center [167, 69] width 128 height 7
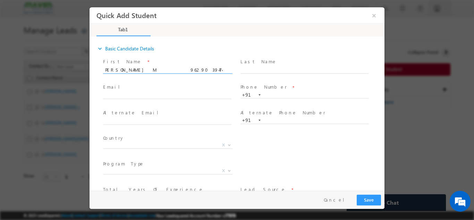
scroll to position [0, 0]
type input "Karthik Kameshwaran M 9629039474"
click input "text"
paste input "karthikkamesh360@gmail.com"
click input "karthikkamesh360@gmail.com"
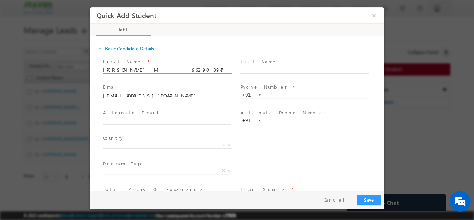
type input "karthikkamesh360@gmail.com"
click at [152, 71] on input "Karthik Kameshwaran M 9629039474" at bounding box center [167, 69] width 128 height 7
click at [158, 71] on input "Karthik Kameshwaran M 9629039474" at bounding box center [167, 69] width 128 height 7
type input "Karthik Kameshwaran M"
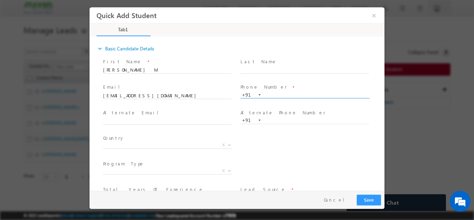
click at [275, 94] on input "text" at bounding box center [304, 94] width 128 height 7
paste input "9629039474"
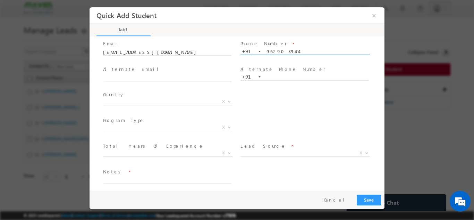
scroll to position [48, 0]
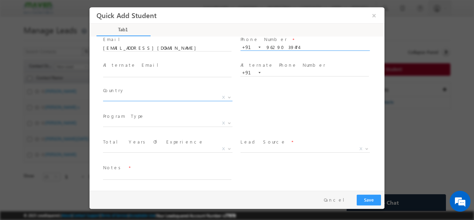
type input "9629039474"
click at [144, 99] on span "X" at bounding box center [167, 97] width 129 height 7
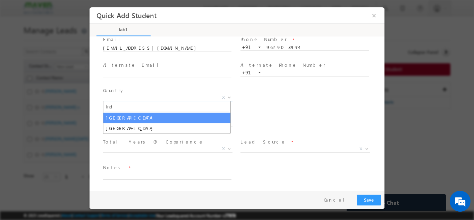
type input "ind"
select select "[GEOGRAPHIC_DATA]"
select select
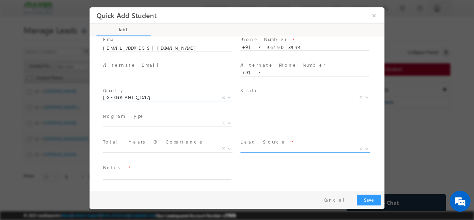
click at [250, 148] on span "X" at bounding box center [304, 148] width 129 height 7
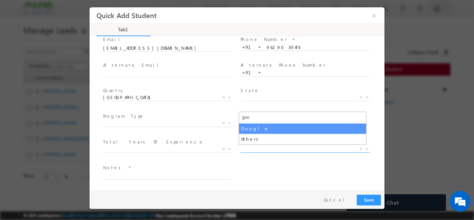
type input "goo"
select select "Google"
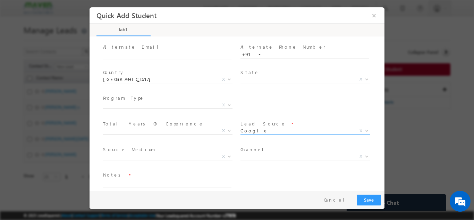
scroll to position [73, 0]
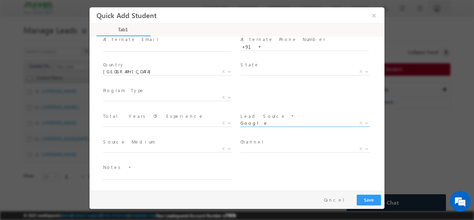
click at [161, 177] on textarea at bounding box center [167, 175] width 128 height 8
type textarea "Lead added"
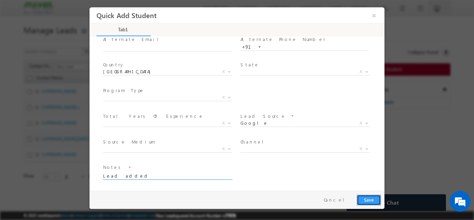
click at [374, 199] on button "Save" at bounding box center [369, 199] width 24 height 11
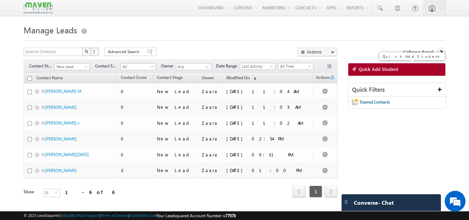
click at [411, 66] on link "Quick Add Student" at bounding box center [396, 69] width 97 height 12
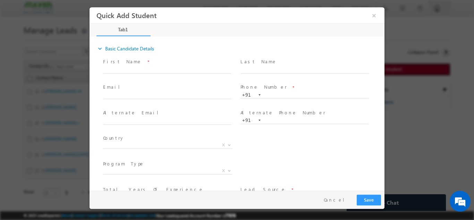
scroll to position [0, 0]
click at [120, 68] on input "text" at bounding box center [167, 69] width 128 height 7
drag, startPoint x: 123, startPoint y: 70, endPoint x: 179, endPoint y: 69, distance: 56.2
click at [179, 69] on input "Dhanya dhanyavkulkarni@gmail.com 9004912338" at bounding box center [167, 69] width 128 height 7
type input "Dhanya 9004912338"
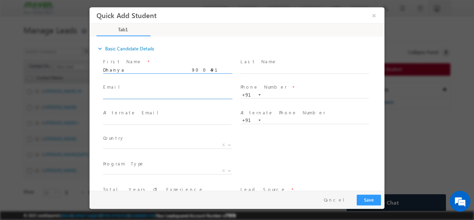
click input "text"
paste input "dhanyavkulkarni@gmail.com"
type input "dhanyavkulkarni@gmail.com"
click at [152, 70] on input "Dhanya 9004912338" at bounding box center [167, 69] width 128 height 7
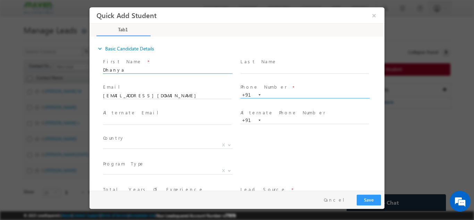
type input "Dhanya"
click at [271, 92] on input "text" at bounding box center [304, 94] width 128 height 7
paste input "9004912338"
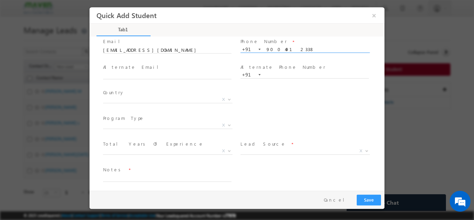
scroll to position [48, 0]
type input "9004912338"
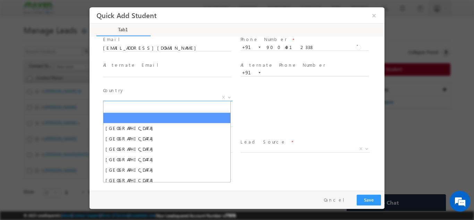
click at [139, 97] on span "X" at bounding box center [167, 97] width 129 height 7
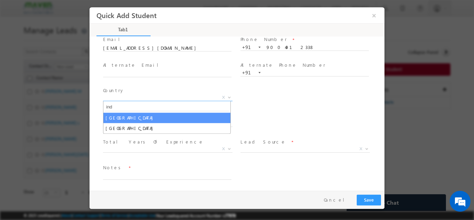
type input "ind"
select select "[GEOGRAPHIC_DATA]"
select select
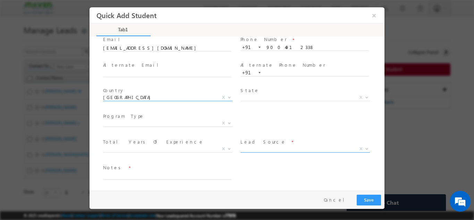
click at [243, 149] on span "X" at bounding box center [304, 148] width 129 height 7
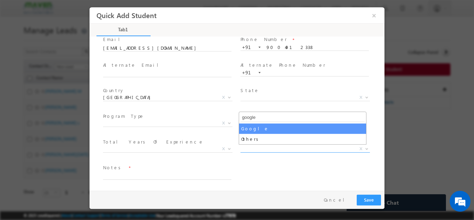
type input "google"
select select "Google"
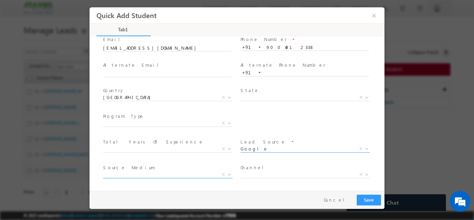
scroll to position [73, 0]
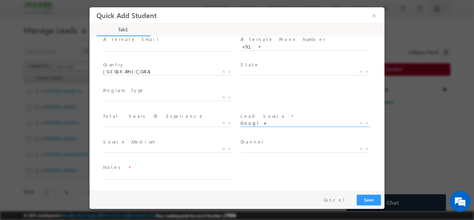
click at [263, 150] on span "X" at bounding box center [304, 148] width 129 height 7
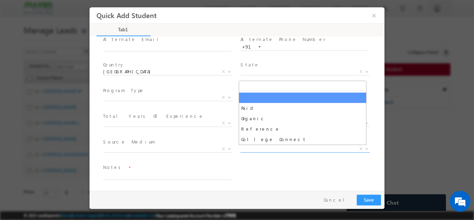
click at [260, 165] on div "Notes *" at bounding box center [243, 175] width 283 height 26
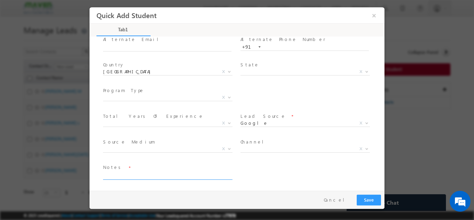
click at [188, 174] on textarea at bounding box center [167, 175] width 128 height 8
type textarea "Lead added"
click at [367, 196] on button "Save" at bounding box center [369, 199] width 24 height 11
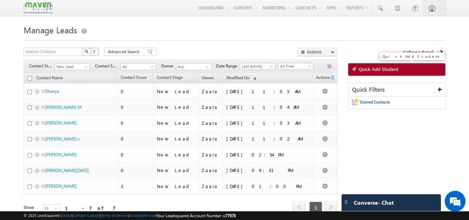
click at [375, 69] on span "Quick Add Student" at bounding box center [378, 69] width 40 height 6
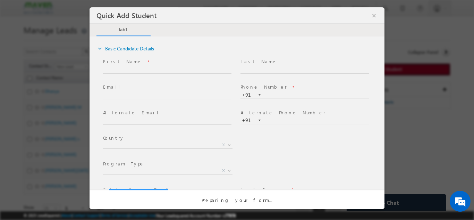
scroll to position [0, 0]
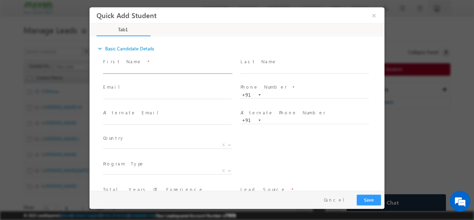
click at [120, 68] on input "text" at bounding box center [167, 69] width 128 height 7
paste input "Nitin nrodhia@gmail.com 8755396383"
drag, startPoint x: 121, startPoint y: 68, endPoint x: 162, endPoint y: 69, distance: 40.6
click at [162, 69] on input "Nitin nrodhia@gmail.com 8755396383" at bounding box center [167, 69] width 128 height 7
type input "Nitin 8755396383"
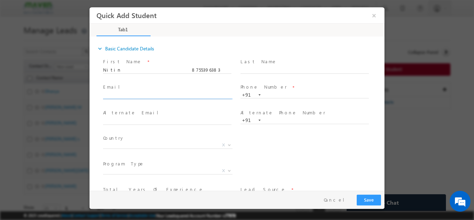
click input "text"
paste input "nrodhia@gmail.com"
type input "nrodhia@gmail.com"
click at [144, 67] on input "Nitin 8755396383" at bounding box center [167, 69] width 128 height 7
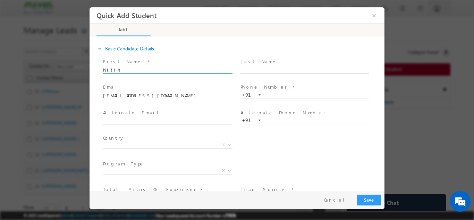
type input "Nitin"
click at [279, 96] on input "text" at bounding box center [304, 94] width 128 height 7
paste input "8755396383"
type input "8755396383"
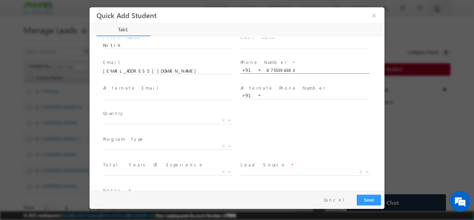
scroll to position [35, 0]
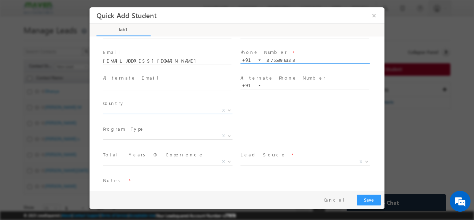
click at [138, 112] on span "X" at bounding box center [167, 110] width 129 height 7
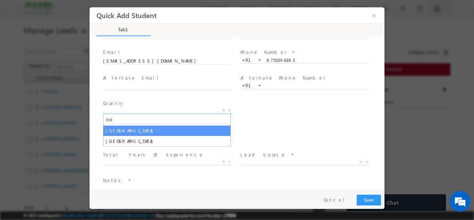
type input "ind"
select select "[GEOGRAPHIC_DATA]"
select select
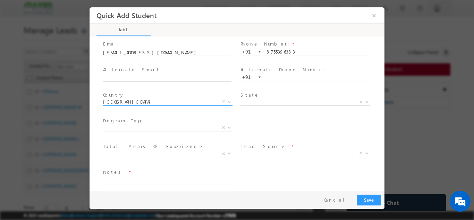
scroll to position [48, 0]
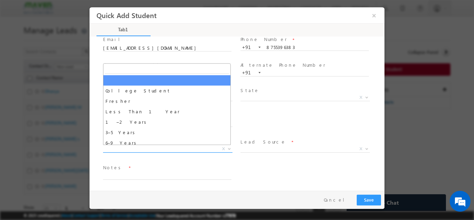
click at [135, 147] on span "X" at bounding box center [167, 148] width 129 height 7
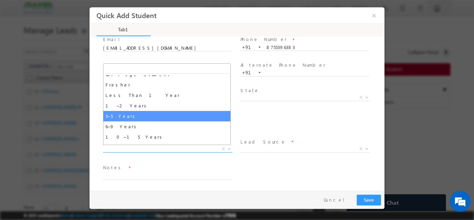
scroll to position [24, 0]
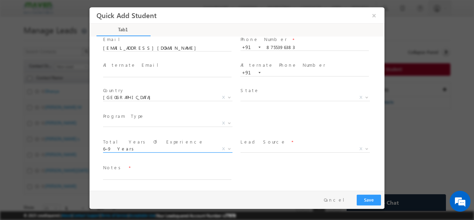
click at [124, 148] on span "6–9 Years" at bounding box center [159, 148] width 113 height 6
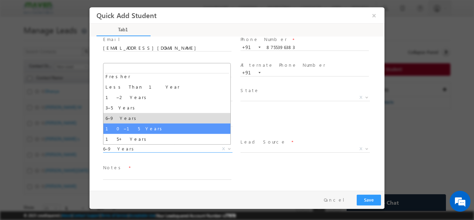
select select "10–15 Years"
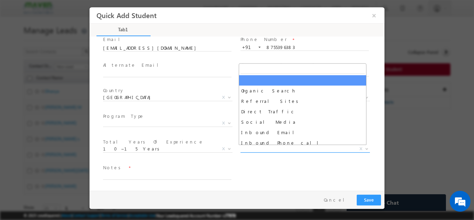
click at [269, 149] on span "X" at bounding box center [304, 148] width 129 height 7
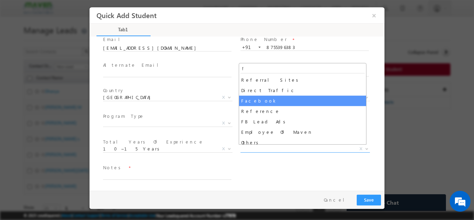
type input "f"
select select "Facebook"
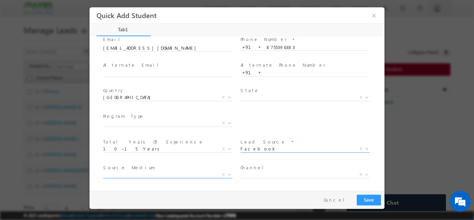
click at [154, 174] on span "X" at bounding box center [167, 174] width 129 height 7
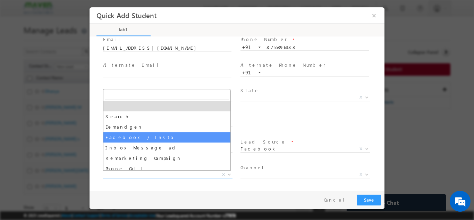
select select "Facebook / Insta"
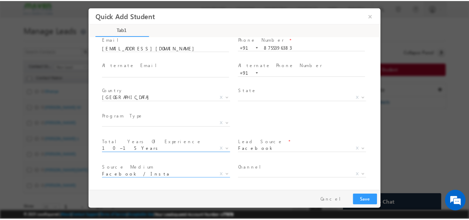
scroll to position [73, 0]
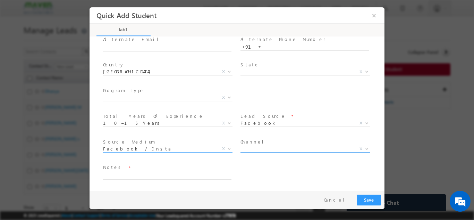
click at [255, 150] on span "X" at bounding box center [304, 148] width 129 height 7
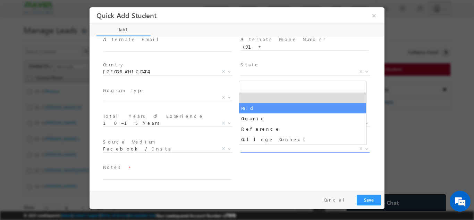
drag, startPoint x: 250, startPoint y: 110, endPoint x: 151, endPoint y: 197, distance: 132.0
select select "Paid"
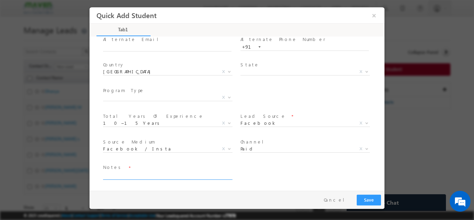
click at [145, 173] on textarea at bounding box center [167, 175] width 128 height 8
type textarea "Lead added"
click at [369, 199] on button "Save" at bounding box center [369, 199] width 24 height 11
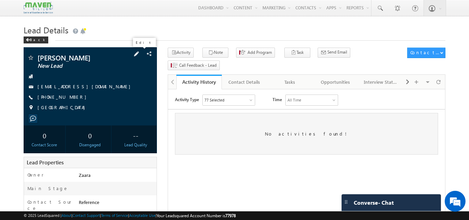
click at [139, 53] on span at bounding box center [137, 54] width 8 height 8
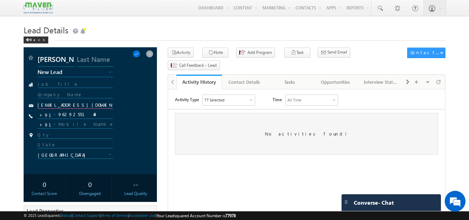
drag, startPoint x: 97, startPoint y: 106, endPoint x: 37, endPoint y: 109, distance: 60.8
click at [37, 109] on div "murugarajk1.ece@gmail.com" at bounding box center [90, 105] width 127 height 7
click at [64, 112] on input "9629255148" at bounding box center [75, 114] width 76 height 8
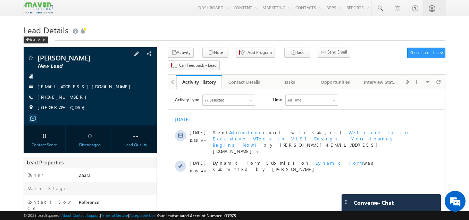
drag, startPoint x: 71, startPoint y: 97, endPoint x: 59, endPoint y: 99, distance: 12.6
click at [59, 99] on div "[PHONE_NUMBER]" at bounding box center [90, 97] width 127 height 7
click at [137, 57] on span at bounding box center [137, 54] width 8 height 8
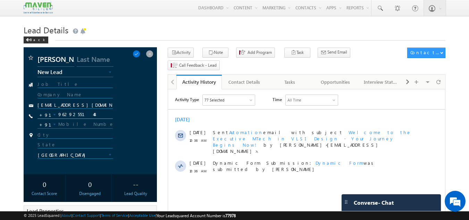
click at [66, 116] on input "9629255148" at bounding box center [75, 114] width 76 height 8
click at [140, 56] on span at bounding box center [137, 54] width 8 height 8
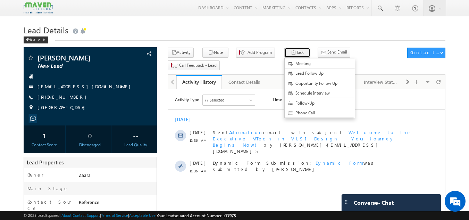
click at [291, 56] on button "Task" at bounding box center [297, 53] width 26 height 10
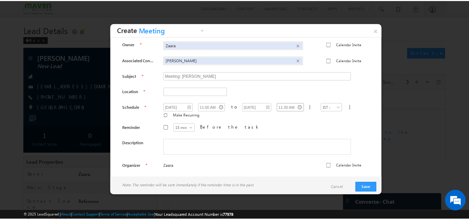
scroll to position [2, 0]
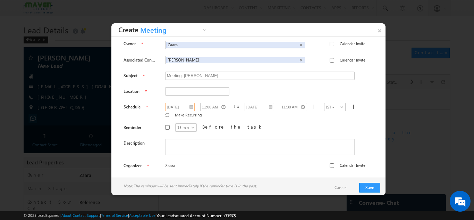
click at [184, 107] on input "01/09/2025" at bounding box center [179, 107] width 29 height 8
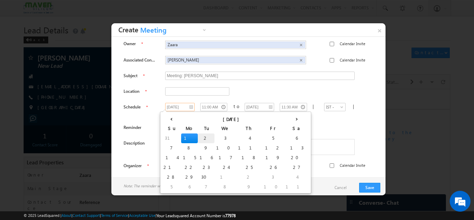
click at [198, 139] on td "2" at bounding box center [206, 138] width 17 height 10
type input "02/09/2025"
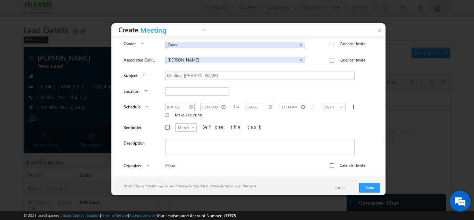
click at [244, 127] on div "15 min 30 min 45 min 1 hr 15 min Before the task" at bounding box center [265, 128] width 200 height 10
click at [193, 144] on textarea at bounding box center [259, 147] width 189 height 16
click at [377, 32] on link "×" at bounding box center [379, 29] width 12 height 12
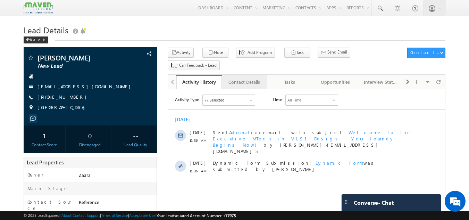
click at [253, 78] on div "Contact Details" at bounding box center [244, 82] width 34 height 8
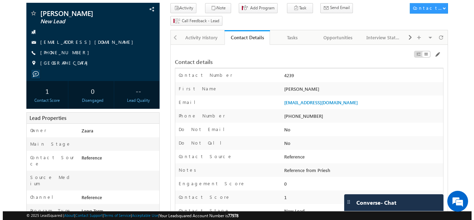
scroll to position [32, 0]
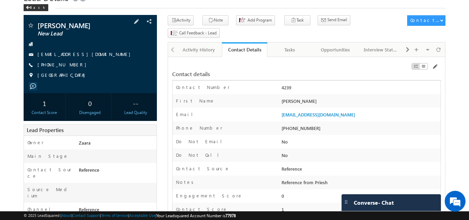
drag, startPoint x: 68, startPoint y: 63, endPoint x: 38, endPoint y: 54, distance: 31.8
click at [38, 54] on div "Raj New Lead murugarajk1.ece@gmail.com +91-9629255148 India" at bounding box center [90, 52] width 127 height 60
copy div "murugarajk1.ece@gmail.com"
click at [250, 67] on div "Contact details" at bounding box center [306, 70] width 269 height 19
click at [287, 45] on div "Tasks" at bounding box center [290, 49] width 34 height 8
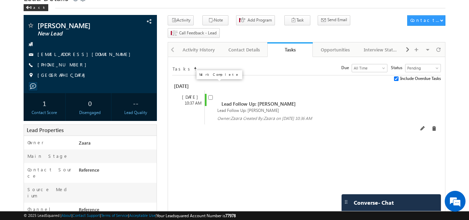
click at [208, 95] on input "checkbox" at bounding box center [210, 97] width 5 height 5
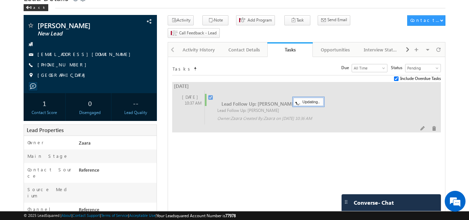
checkbox input "false"
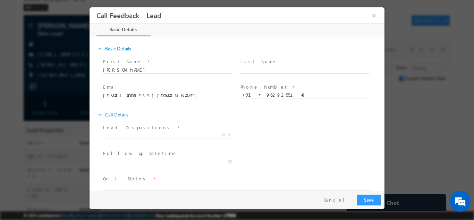
scroll to position [0, 0]
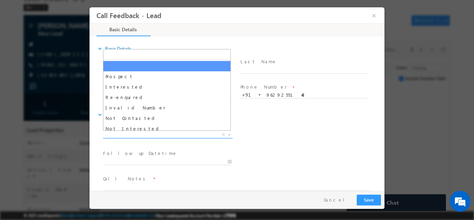
click at [133, 136] on span "X" at bounding box center [167, 134] width 129 height 7
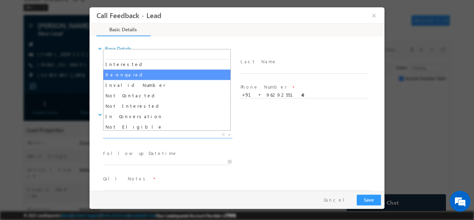
scroll to position [35, 0]
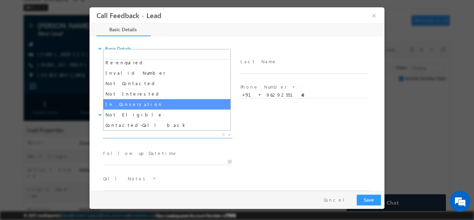
select select "In Conversation"
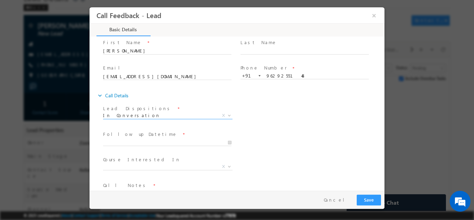
scroll to position [37, 0]
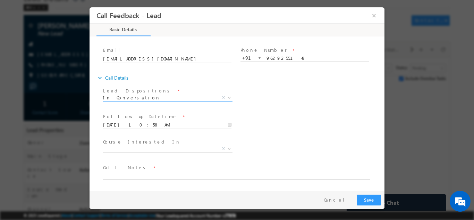
click at [140, 124] on input "01/09/2025 10:58 AM" at bounding box center [167, 124] width 128 height 7
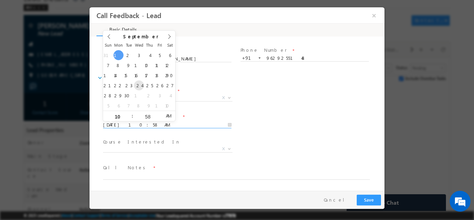
type input "24/09/2025 10:58 AM"
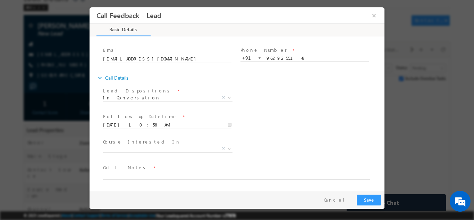
click at [272, 120] on div "Follow up Datetime * 24/09/2025 10:58 AM Program Type * Long Term Short Term X" at bounding box center [243, 124] width 283 height 26
click at [161, 150] on span "X" at bounding box center [167, 148] width 129 height 7
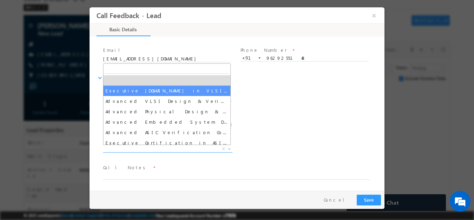
select select "Executive [DOMAIN_NAME] in VLSI Design"
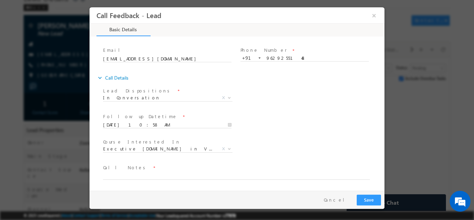
click at [136, 170] on span "Call Notes *" at bounding box center [232, 167] width 259 height 8
click at [136, 173] on textarea at bounding box center [236, 175] width 267 height 8
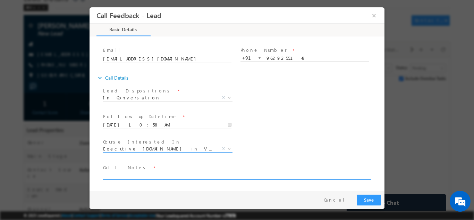
paste textarea "Priyesh / priyesh.pn@gmail.com / 9620486660 / He is not looking for the program…"
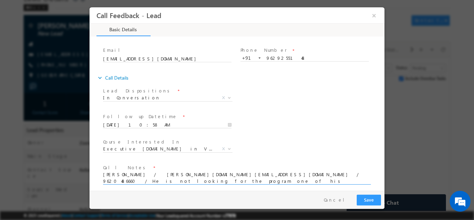
drag, startPoint x: 113, startPoint y: 174, endPoint x: 105, endPoint y: 179, distance: 9.5
click at [105, 179] on textarea "Priyesh / priyesh.pn@gmail.com / 9620486660 / He is not looking for the program…" at bounding box center [236, 177] width 267 height 13
click at [105, 173] on textarea "Priyesh / priyesh.pn@gmail.com / 9620486660 / He is not looking for the program…" at bounding box center [236, 177] width 267 height 13
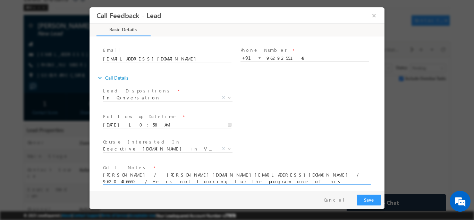
click at [283, 181] on textarea "Priyesh / priyesh.pn@gmail.com / 9620486660 / He is not looking for the program…" at bounding box center [236, 177] width 267 height 13
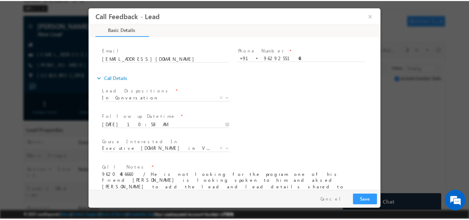
scroll to position [1, 0]
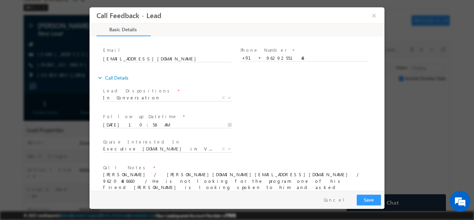
type textarea "Priyesh / priyesh.pn@gmail.com / 9620486660 / He is not looking for the program…"
click at [162, 121] on input "24/09/2025 10:58 AM" at bounding box center [167, 124] width 128 height 7
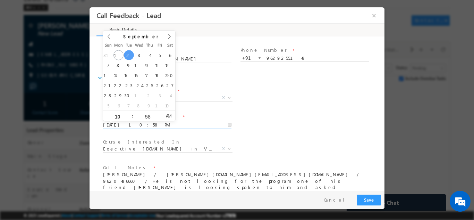
click at [165, 115] on span "AM" at bounding box center [168, 115] width 13 height 10
click at [119, 115] on input "10" at bounding box center [117, 116] width 29 height 5
type input "02/09/2025 9:58 PM"
type input "09"
click at [129, 118] on span at bounding box center [129, 118] width 5 height 5
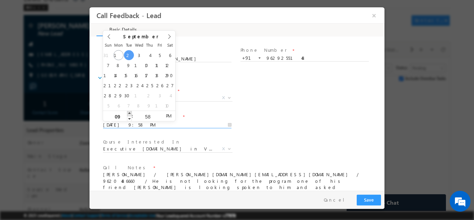
type input "02/09/2025 10:58 PM"
type input "10"
click at [129, 111] on span at bounding box center [129, 112] width 5 height 5
type input "02/09/2025 11:58 PM"
type input "11"
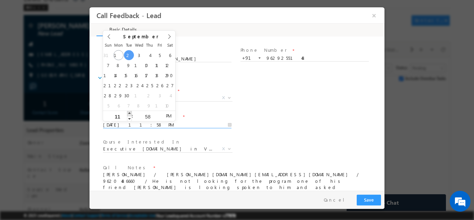
click at [129, 111] on span at bounding box center [129, 112] width 5 height 5
type input "02/09/2025 12:58 AM"
type input "12"
click at [129, 111] on span at bounding box center [129, 112] width 5 height 5
click at [133, 118] on span ":" at bounding box center [132, 115] width 1 height 10
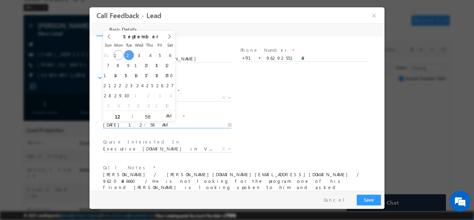
click at [132, 117] on span ":" at bounding box center [132, 115] width 1 height 10
click at [132, 115] on span ":" at bounding box center [132, 115] width 1 height 10
type input "02/09/2025 12:58 PM"
click at [169, 114] on span "AM" at bounding box center [168, 115] width 13 height 10
click at [341, 137] on div "Course Interested In * Executive M.Tech in VLSI Design Advanced VLSI Design & V…" at bounding box center [243, 149] width 283 height 26
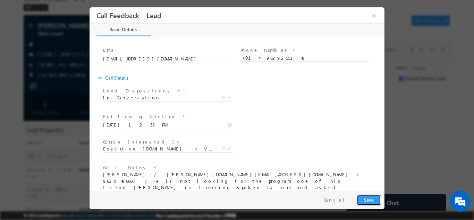
click at [370, 200] on button "Save" at bounding box center [369, 199] width 24 height 11
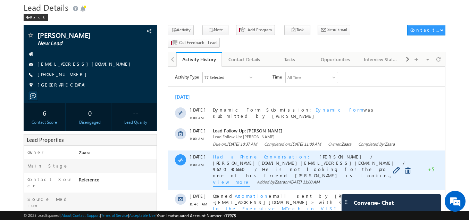
scroll to position [35, 0]
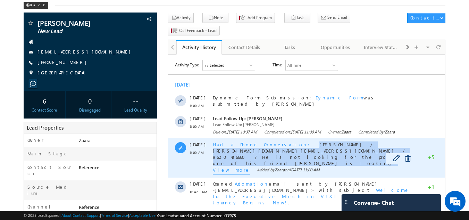
drag, startPoint x: 269, startPoint y: 151, endPoint x: 276, endPoint y: 169, distance: 19.2
click at [276, 165] on div "Had a Phone Conversation [PERSON_NAME] / [PERSON_NAME][DOMAIN_NAME][EMAIL_ADDRE…" at bounding box center [314, 153] width 203 height 24
copy span "[PERSON_NAME] / [PERSON_NAME][DOMAIN_NAME][EMAIL_ADDRESS][DOMAIN_NAME] / 962048…"
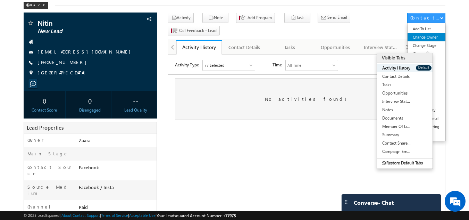
click at [438, 38] on link "Change Owner" at bounding box center [426, 37] width 38 height 8
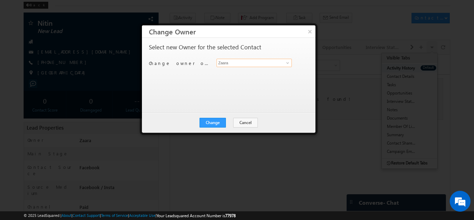
click at [237, 66] on input "Zaara" at bounding box center [253, 63] width 75 height 8
type input "shu"
click at [231, 109] on div "Select new Owner for the selected Contact Change owner of 1 contact to Zaara Au…" at bounding box center [228, 75] width 173 height 75
click at [242, 63] on input at bounding box center [253, 63] width 75 height 8
click at [244, 63] on input at bounding box center [253, 63] width 75 height 8
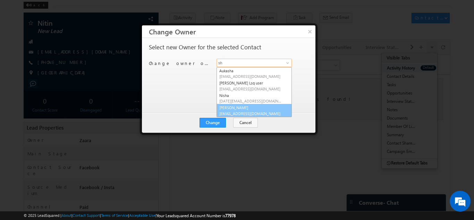
click at [245, 110] on link "Shubham lsq6@maven-silicon.com" at bounding box center [253, 110] width 75 height 13
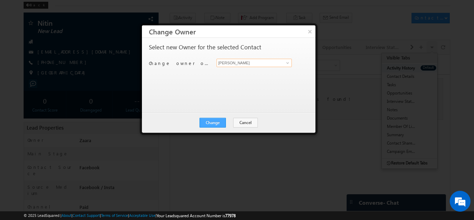
type input "Shubham"
click at [218, 123] on button "Change" at bounding box center [212, 123] width 26 height 10
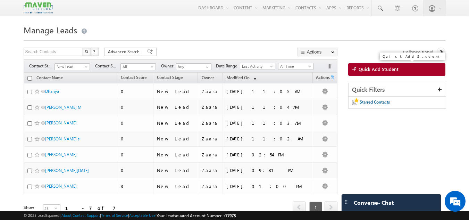
click at [395, 74] on link "Quick Add Student" at bounding box center [396, 69] width 97 height 12
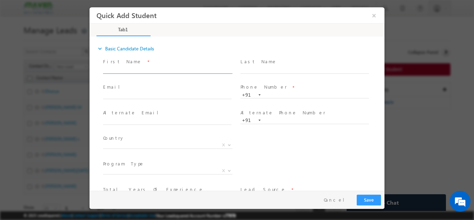
click at [121, 69] on input "text" at bounding box center [167, 69] width 128 height 7
paste input "[PERSON_NAME] [EMAIL_ADDRESS][DOMAIN_NAME] 8277659510"
drag, startPoint x: 133, startPoint y: 69, endPoint x: 181, endPoint y: 68, distance: 48.6
click at [181, 68] on input "Lakshmi Sri lakshmisrikv@gmail.com 8277659510" at bounding box center [167, 69] width 128 height 7
type input "Lakshmi Sri 8277659510"
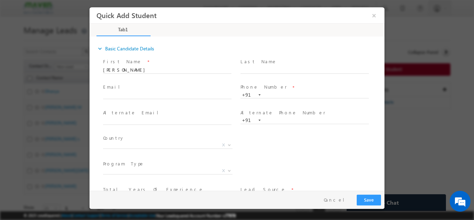
click at [154, 91] on div "Email *" at bounding box center [170, 91] width 135 height 16
click input "text"
paste input "lakshmisrikv@gmail.com"
type input "lakshmisrikv@gmail.com"
click at [155, 70] on input "Lakshmi Sri 8277659510" at bounding box center [167, 69] width 128 height 7
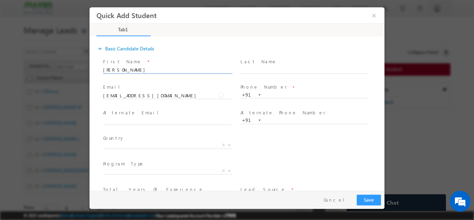
click at [155, 70] on input "Lakshmi Sri 8277659510" at bounding box center [167, 69] width 128 height 7
type input "Lakshmi Sri"
click at [274, 95] on input "text" at bounding box center [304, 94] width 128 height 7
paste input "8277659510"
drag, startPoint x: 264, startPoint y: 94, endPoint x: 270, endPoint y: 133, distance: 39.6
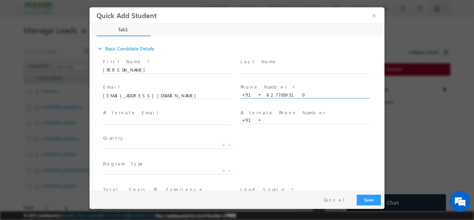
click at [266, 95] on input "8277659510" at bounding box center [304, 94] width 128 height 7
type input "8277659510"
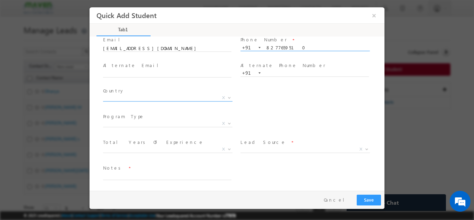
scroll to position [48, 0]
click at [111, 96] on span "X" at bounding box center [167, 97] width 129 height 7
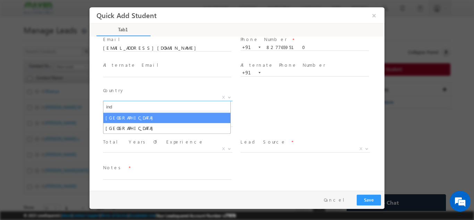
type input "ind"
select select "[GEOGRAPHIC_DATA]"
select select
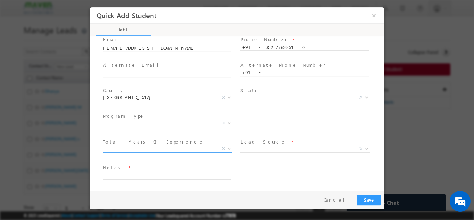
click at [144, 149] on span "X" at bounding box center [167, 148] width 129 height 7
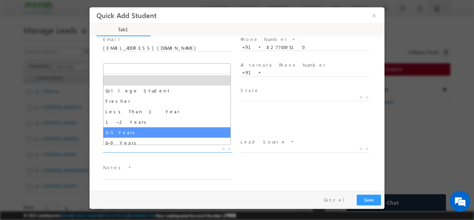
select select "3–5 Years"
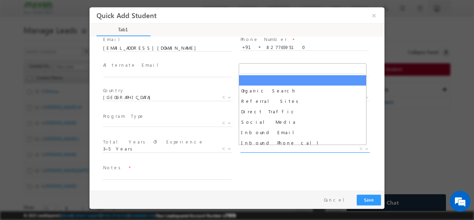
click at [274, 149] on span "X" at bounding box center [304, 148] width 129 height 7
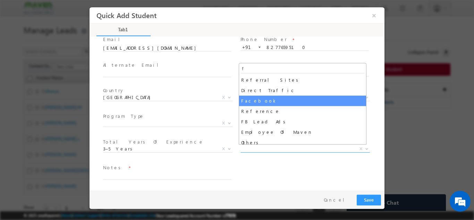
type input "f"
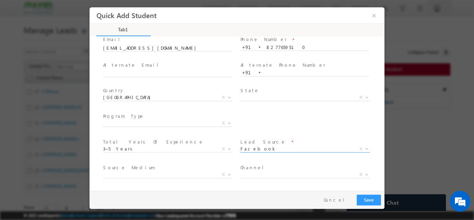
select select "Facebook"
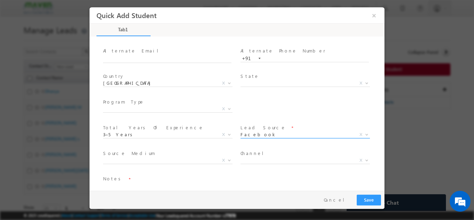
scroll to position [73, 0]
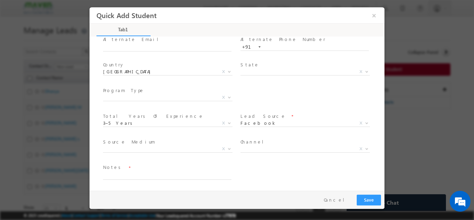
click at [139, 151] on span "Search Demandgen Facebook / Insta Inbox Message ad Remarketing Campaign Phone C…" at bounding box center [170, 149] width 135 height 8
click at [139, 149] on span "X" at bounding box center [167, 148] width 129 height 7
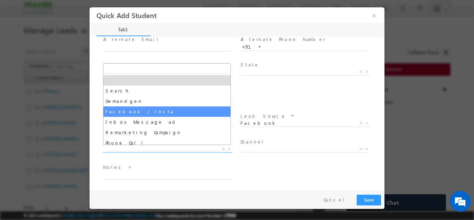
select select "Facebook / Insta"
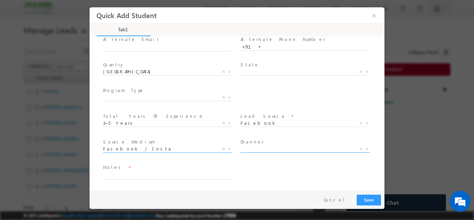
click at [246, 148] on span "X" at bounding box center [304, 148] width 129 height 7
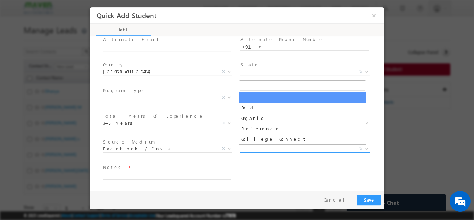
click at [248, 145] on span "X" at bounding box center [304, 148] width 129 height 7
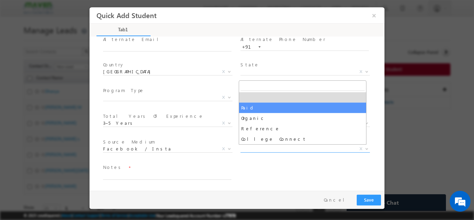
select select "Paid"
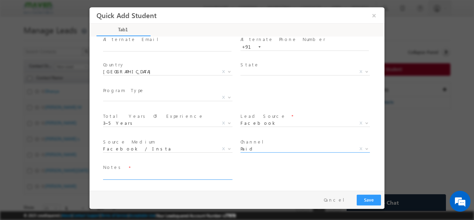
click at [194, 171] on textarea at bounding box center [167, 175] width 128 height 8
type textarea "Lead added"
click at [363, 197] on button "Save" at bounding box center [369, 199] width 24 height 11
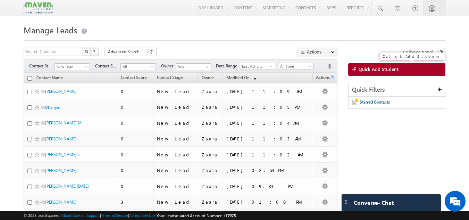
click at [383, 71] on span "Quick Add Student" at bounding box center [378, 69] width 40 height 6
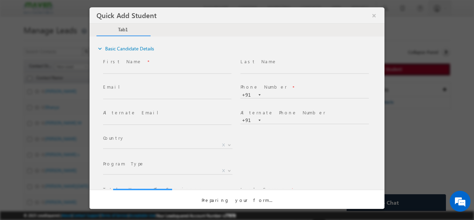
scroll to position [0, 0]
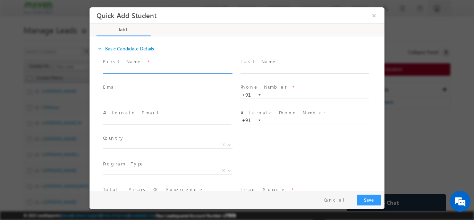
click at [114, 70] on input "text" at bounding box center [167, 69] width 128 height 7
paste input "Madhu Sudhan RM madhusudhanrm2000@gmail.com 8722503127"
drag, startPoint x: 127, startPoint y: 71, endPoint x: 196, endPoint y: 68, distance: 68.4
click at [196, 68] on input "Madhu Sudhan RM madhusudhanrm2000@gmail.com 8722503127" at bounding box center [167, 69] width 128 height 7
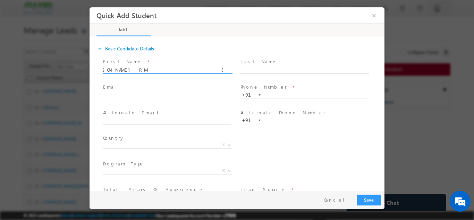
scroll to position [0, 0]
type input "Madhu Sudhan RM 8722503127"
click input "text"
paste input "madhusudhanrm2000@gmail.com"
type input "madhusudhanrm2000@gmail.com"
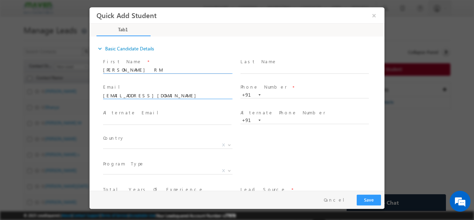
click at [162, 68] on input "Madhu Sudhan RM 8722503127" at bounding box center [167, 69] width 128 height 7
click at [163, 68] on input "Madhu Sudhan RM 8722503127" at bounding box center [167, 69] width 128 height 7
type input "Madhu Sudhan RM"
click at [268, 94] on input "text" at bounding box center [304, 94] width 128 height 7
paste input "8722503127"
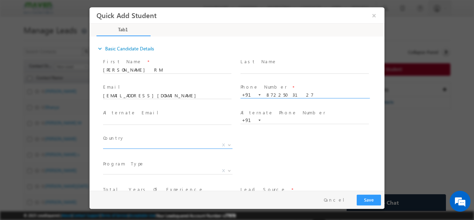
type input "8722503127"
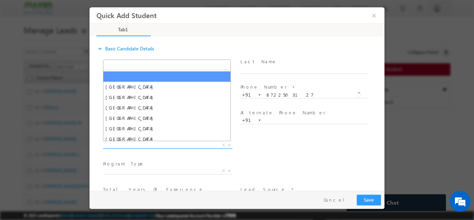
click at [134, 146] on span "X" at bounding box center [167, 144] width 129 height 7
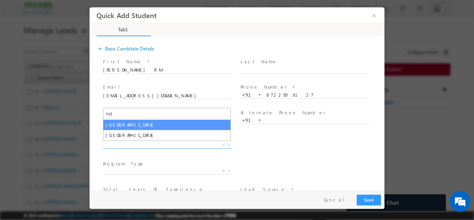
type input "ind"
select select "[GEOGRAPHIC_DATA]"
select select
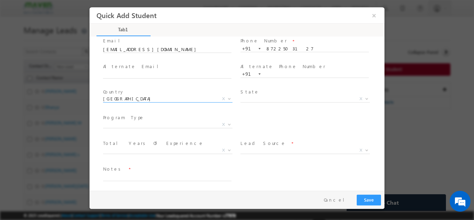
scroll to position [48, 0]
click at [121, 147] on span "X" at bounding box center [167, 148] width 129 height 7
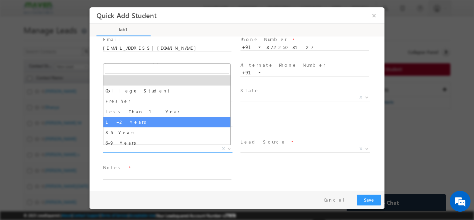
select select "1–2 Years"
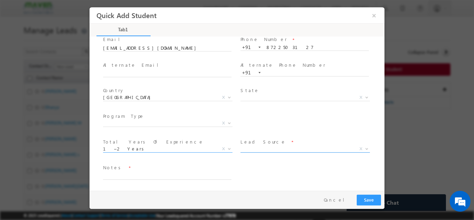
click at [267, 148] on span "X" at bounding box center [304, 148] width 129 height 7
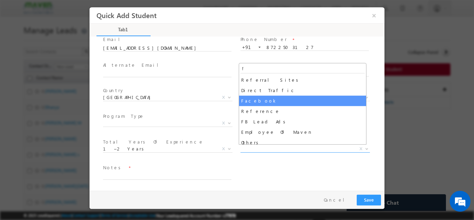
type input "f"
select select "Facebook"
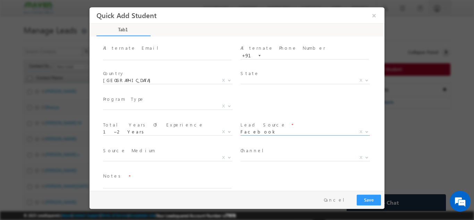
scroll to position [73, 0]
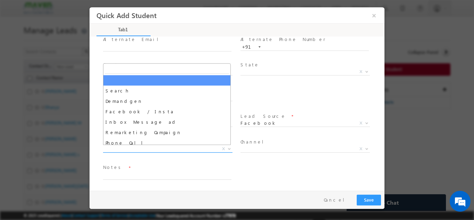
click at [130, 150] on span "X" at bounding box center [167, 148] width 129 height 7
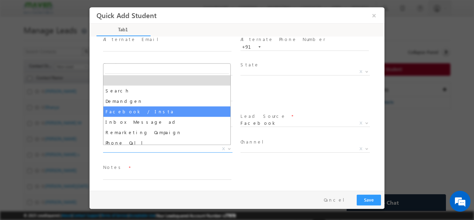
select select "Facebook / Insta"
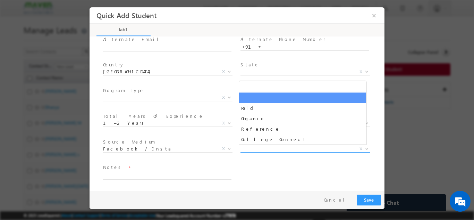
click at [261, 147] on span "X" at bounding box center [304, 148] width 129 height 7
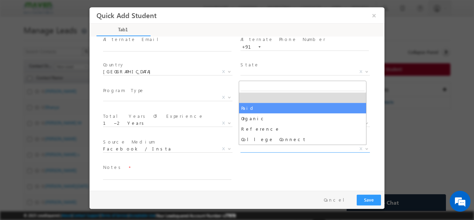
select select "Paid"
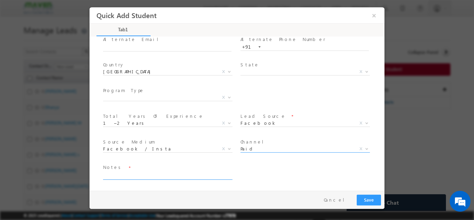
click at [174, 178] on textarea at bounding box center [167, 175] width 128 height 8
type textarea "Lead added"
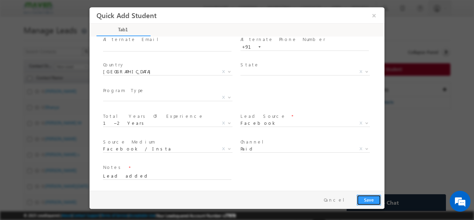
click at [377, 200] on button "Save" at bounding box center [369, 199] width 24 height 11
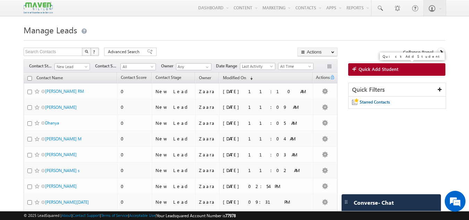
click at [420, 74] on link "Quick Add Student" at bounding box center [396, 69] width 97 height 12
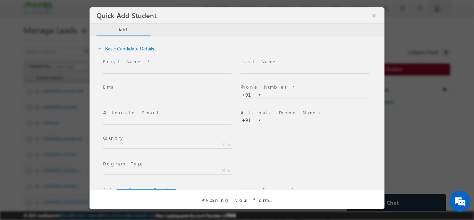
scroll to position [0, 0]
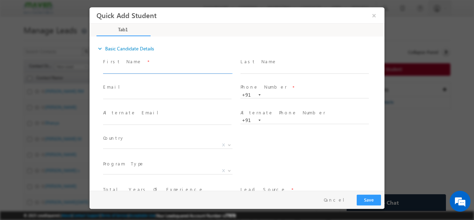
click at [119, 70] on input "text" at bounding box center [167, 69] width 128 height 7
drag, startPoint x: 131, startPoint y: 70, endPoint x: 189, endPoint y: 68, distance: 57.3
click at [189, 68] on input "Sai Kalyan kalyansaimenta@gmail.com 7799559501" at bounding box center [167, 69] width 128 height 7
type input "Sai Kalyan 7799559501"
click input "text"
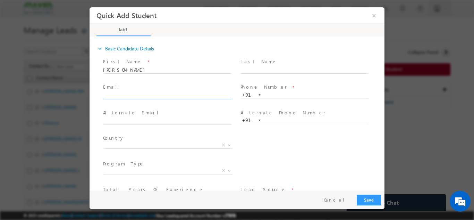
paste input "kalyansaimenta@gmail.com"
type input "kalyansaimenta@gmail.com"
click at [153, 70] on input "Sai Kalyan 7799559501" at bounding box center [167, 69] width 128 height 7
type input "Sai Kalyan"
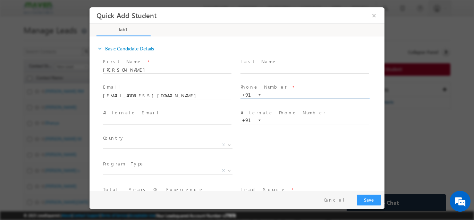
click at [271, 94] on input "text" at bounding box center [304, 94] width 128 height 7
paste input "7799559501"
type input "7799559501"
click at [284, 112] on label "Alternate Phone Number" at bounding box center [282, 112] width 85 height 7
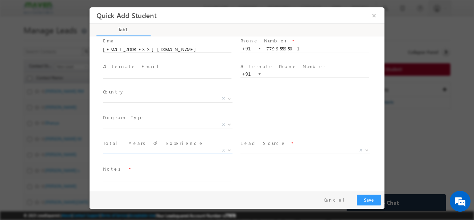
scroll to position [48, 0]
click at [128, 100] on span "X" at bounding box center [167, 97] width 129 height 7
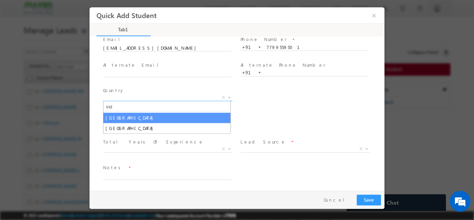
type input "ind"
select select "[GEOGRAPHIC_DATA]"
select select
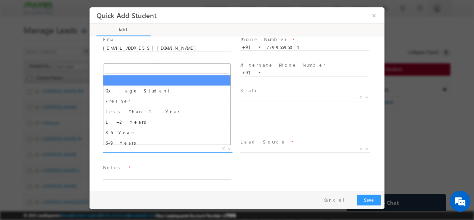
click at [136, 150] on span "X" at bounding box center [167, 148] width 129 height 7
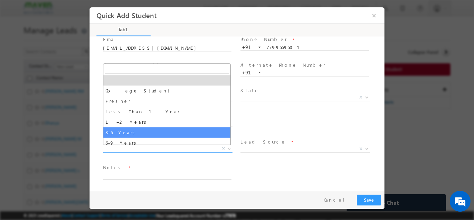
select select "3–5 Years"
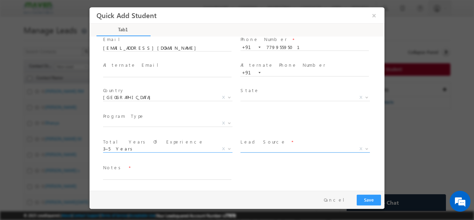
click at [257, 150] on span "X" at bounding box center [304, 148] width 129 height 7
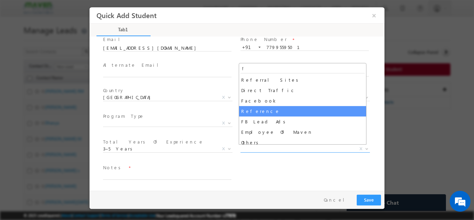
type input "f"
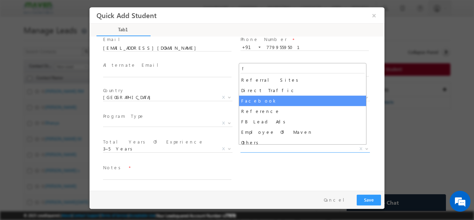
drag, startPoint x: 253, startPoint y: 103, endPoint x: 228, endPoint y: 126, distance: 33.6
select select "Facebook"
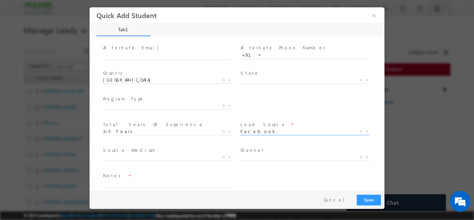
scroll to position [73, 0]
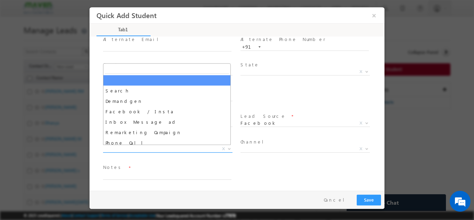
click at [128, 148] on span "X" at bounding box center [167, 148] width 129 height 7
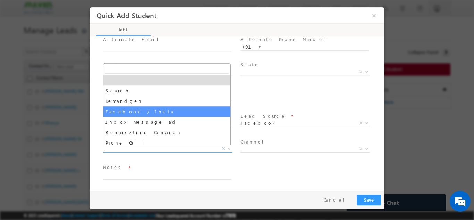
select select "Facebook / Insta"
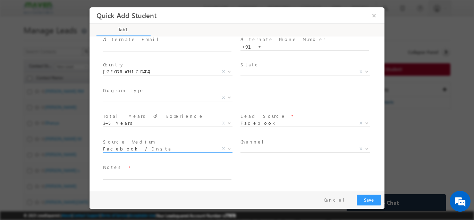
click at [253, 152] on span "Paid Organic Reference College Connect X" at bounding box center [307, 149] width 135 height 8
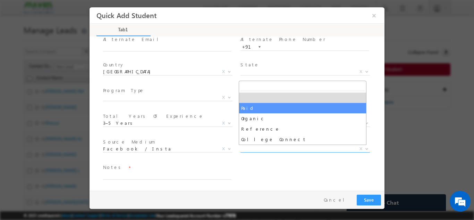
select select "Paid"
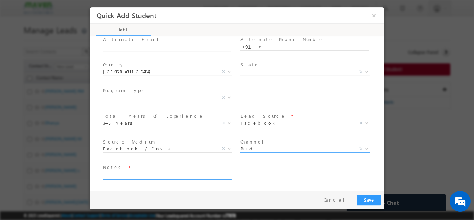
click at [178, 173] on textarea at bounding box center [167, 175] width 128 height 8
type textarea "Lead added"
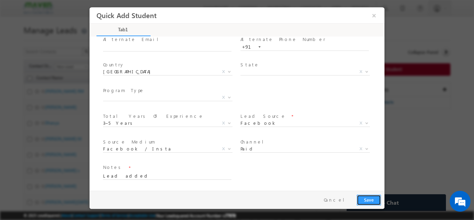
click at [372, 204] on button "Save" at bounding box center [369, 199] width 24 height 11
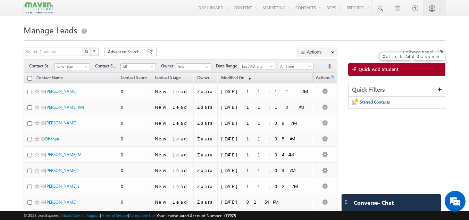
click at [366, 70] on span "Quick Add Student" at bounding box center [378, 69] width 40 height 6
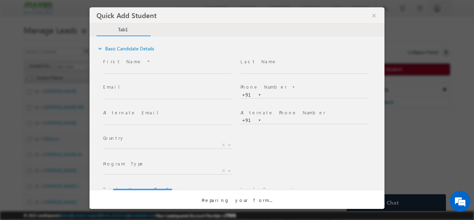
scroll to position [0, 0]
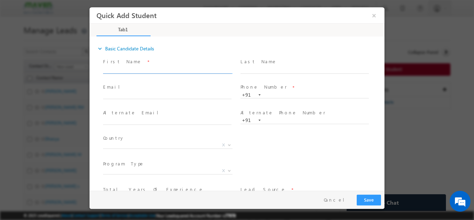
click at [132, 70] on input "text" at bounding box center [167, 69] width 128 height 7
drag, startPoint x: 122, startPoint y: 70, endPoint x: 168, endPoint y: 69, distance: 45.5
click at [168, 69] on input "Vinay vinaypg03@gmail.com 8152868080" at bounding box center [167, 69] width 128 height 7
type input "Vinay 8152868080"
click input "text"
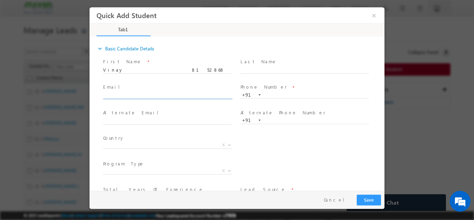
paste input "vinaypg03@gmail.com"
type input "vinaypg03@gmail.com"
click at [150, 65] on div "First Name * Vinay 8152868080" at bounding box center [170, 66] width 135 height 16
click at [149, 65] on div "First Name * Vinay 8152868080" at bounding box center [170, 66] width 135 height 16
click at [149, 73] on span at bounding box center [167, 73] width 129 height 0
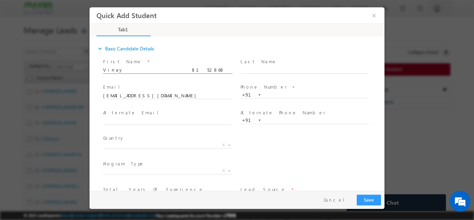
click at [149, 73] on span "Vinay 8152868080" at bounding box center [170, 70] width 135 height 8
type input "Vinay"
click at [268, 95] on input "text" at bounding box center [304, 94] width 128 height 7
paste input "8152868080"
type input "8152868080"
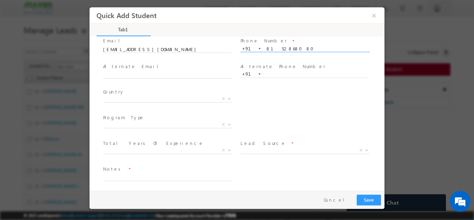
scroll to position [48, 0]
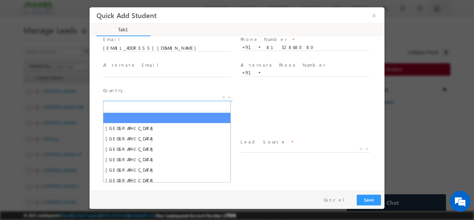
click at [119, 95] on span "X" at bounding box center [167, 97] width 129 height 7
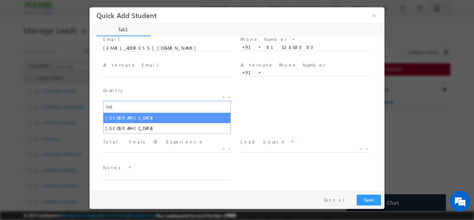
type input "ind"
select select "[GEOGRAPHIC_DATA]"
select select
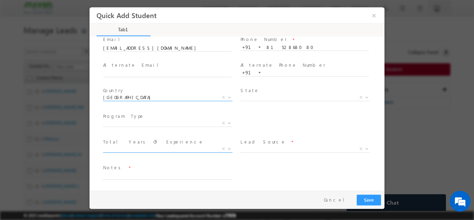
click at [151, 146] on span "X" at bounding box center [167, 148] width 129 height 7
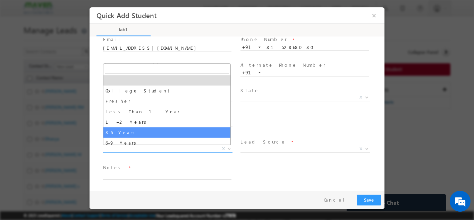
scroll to position [24, 0]
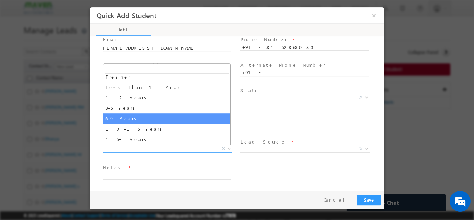
select select "6–9 Years"
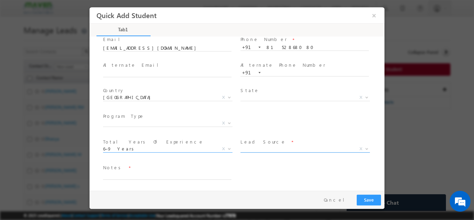
click at [265, 149] on span "X" at bounding box center [304, 148] width 129 height 7
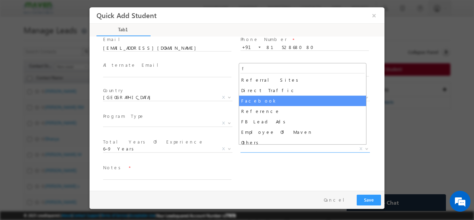
type input "f"
select select "Facebook"
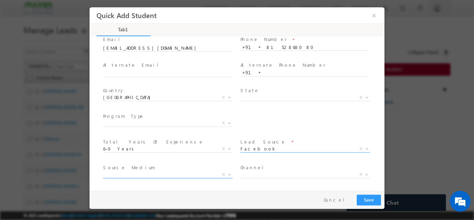
click at [200, 173] on span "X" at bounding box center [167, 174] width 129 height 7
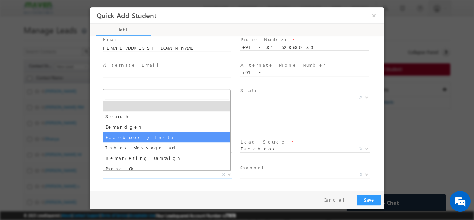
select select "Facebook / Insta"
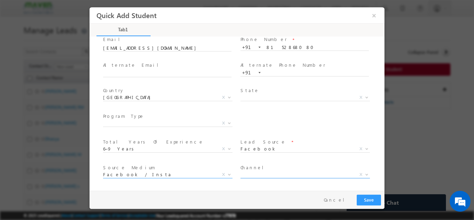
click at [266, 172] on span "X" at bounding box center [304, 174] width 129 height 7
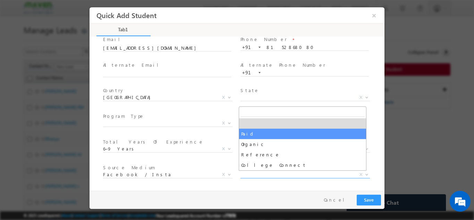
select select "Paid"
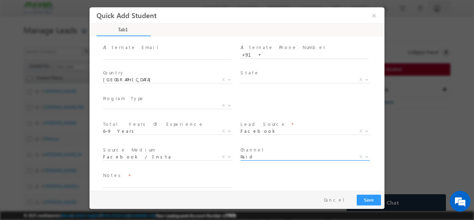
scroll to position [73, 0]
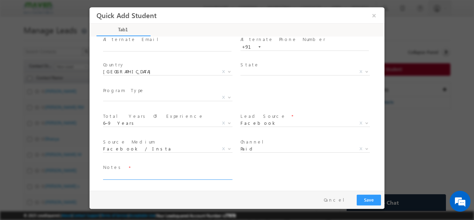
click at [122, 176] on textarea at bounding box center [167, 175] width 128 height 8
type textarea "Lead added"
click at [365, 197] on button "Save" at bounding box center [369, 199] width 24 height 11
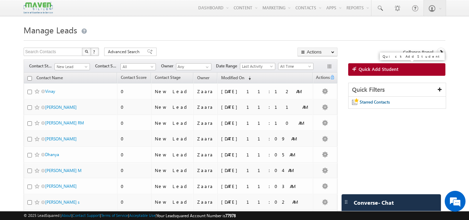
click at [367, 68] on span "Quick Add Student" at bounding box center [378, 69] width 40 height 6
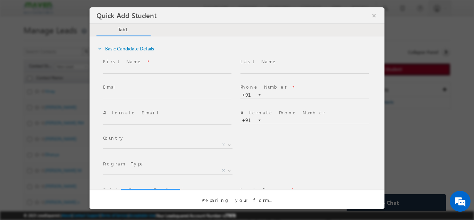
scroll to position [0, 0]
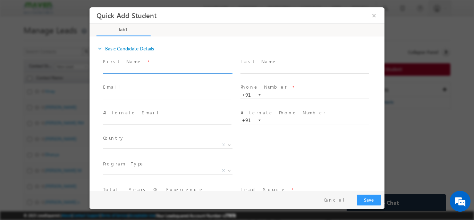
click at [133, 69] on input "text" at bounding box center [167, 69] width 128 height 7
paste input "Harshitha hharshu1996@gmail.com 6304307928"
drag, startPoint x: 122, startPoint y: 71, endPoint x: 143, endPoint y: 70, distance: 20.8
click at [143, 70] on input "Harshitha hharshu1996@gmail.com 6304307928" at bounding box center [167, 69] width 128 height 7
click at [125, 74] on span at bounding box center [167, 77] width 128 height 8
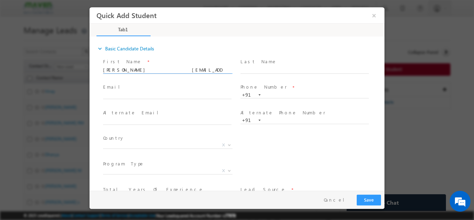
drag, startPoint x: 123, startPoint y: 70, endPoint x: 174, endPoint y: 69, distance: 51.4
click at [174, 69] on input "Harshitha hharshu1996@gmail.com 6304307928" at bounding box center [167, 69] width 128 height 7
type input "Harshitha 6304307928"
click at [141, 98] on span at bounding box center [170, 96] width 135 height 8
click input "text"
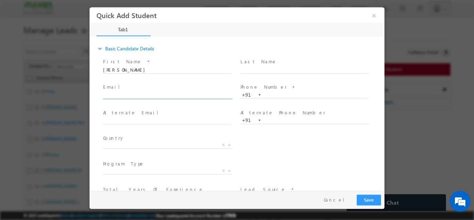
paste input "hharshu1996@gmail.com"
type input "hharshu1996@gmail.com"
click at [144, 69] on input "Harshitha 6304307928" at bounding box center [167, 69] width 128 height 7
type input "Harshitha"
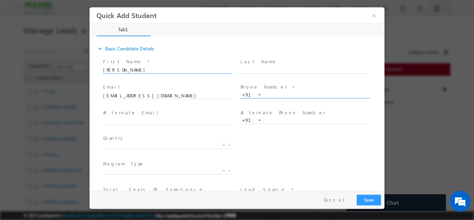
click at [309, 93] on input "text" at bounding box center [304, 94] width 128 height 7
paste input "6304307928"
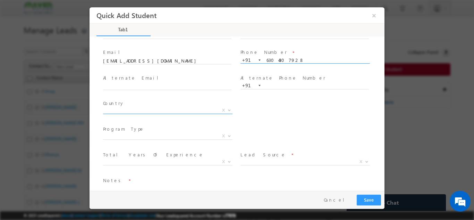
type input "6304307928"
click at [121, 113] on span "Afghanistan Albania Algeria Andorra Angola Antigua and Barbuda Argentina Armeni…" at bounding box center [170, 111] width 135 height 8
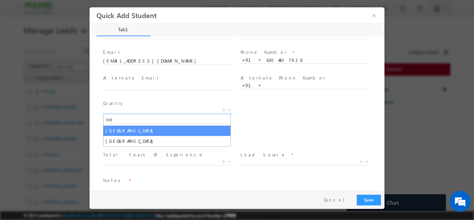
type input "ind"
select select "[GEOGRAPHIC_DATA]"
select select
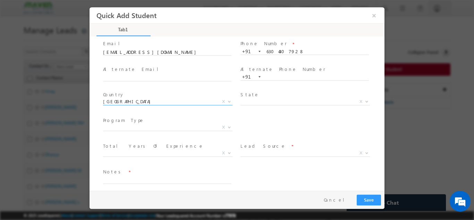
scroll to position [48, 0]
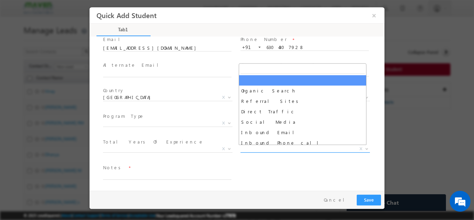
click at [251, 148] on span "X" at bounding box center [304, 148] width 129 height 7
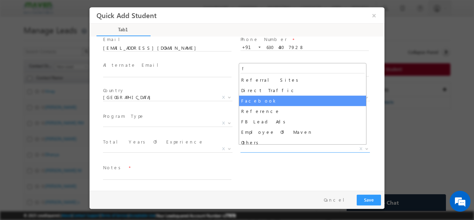
type input "f"
select select "Facebook"
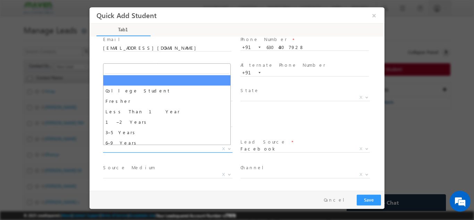
click at [151, 147] on span "X" at bounding box center [167, 148] width 129 height 7
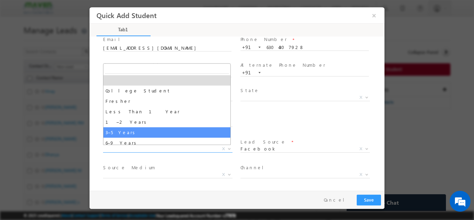
select select "3–5 Years"
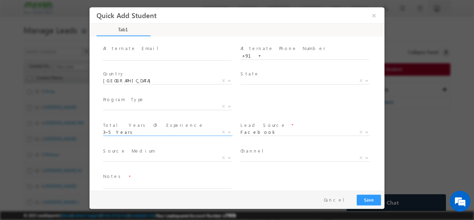
scroll to position [73, 0]
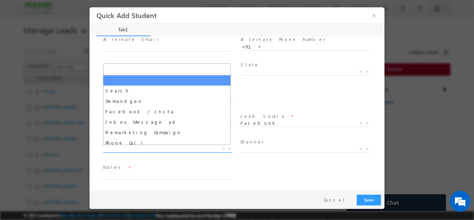
click at [160, 149] on span "X" at bounding box center [167, 148] width 129 height 7
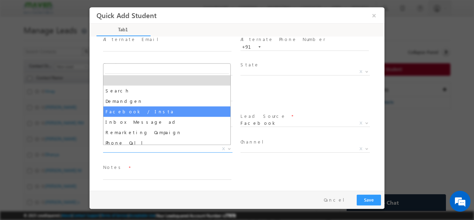
select select "Facebook / Insta"
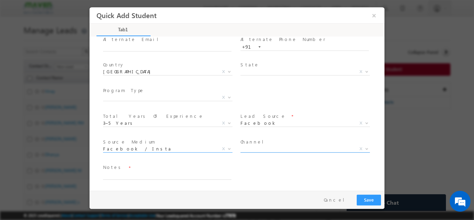
click at [265, 146] on span "X" at bounding box center [304, 148] width 129 height 7
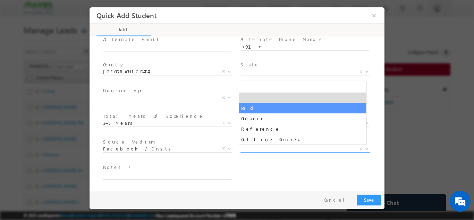
drag, startPoint x: 254, startPoint y: 108, endPoint x: 208, endPoint y: 145, distance: 58.7
select select "Paid"
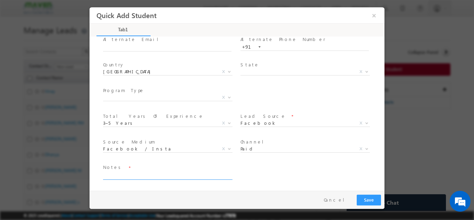
click at [172, 173] on textarea at bounding box center [167, 175] width 128 height 8
type textarea "Lead added"
click at [368, 203] on button "Save" at bounding box center [369, 199] width 24 height 11
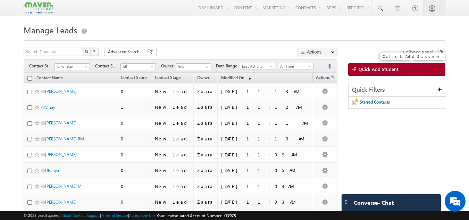
click at [430, 72] on link "Quick Add Student" at bounding box center [396, 69] width 97 height 12
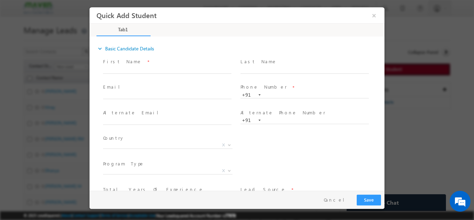
scroll to position [0, 0]
click at [155, 71] on input "text" at bounding box center [167, 69] width 128 height 7
drag, startPoint x: 131, startPoint y: 69, endPoint x: 184, endPoint y: 67, distance: 52.1
click at [184, 67] on input "UJWAL K M kmujwal2505@gmail.com 8660191670" at bounding box center [167, 69] width 128 height 7
type input "UJWAL K M 8660191670"
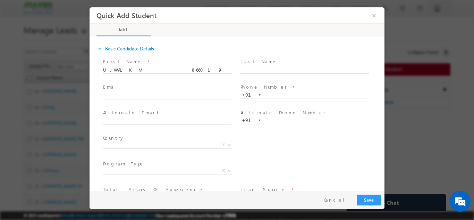
click input "text"
paste input "kmujwal2505@gmail.com"
type input "kmujwal2505@gmail.com"
click at [156, 70] on input "UJWAL K M 8660191670" at bounding box center [167, 69] width 128 height 7
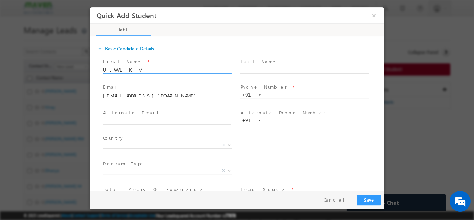
type input "UJWAL K M"
click at [279, 90] on span "Phone Number *" at bounding box center [304, 87] width 128 height 8
click at [279, 93] on input "text" at bounding box center [304, 94] width 128 height 7
paste input "8660191670"
type input "8660191670"
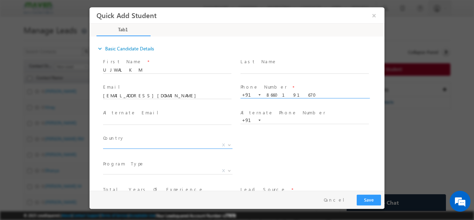
click at [154, 141] on span "X" at bounding box center [167, 144] width 129 height 7
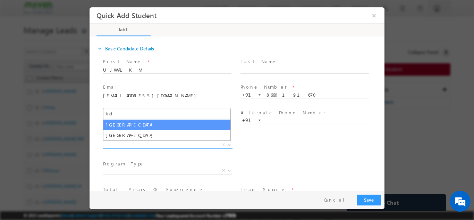
type input "ind"
select select "[GEOGRAPHIC_DATA]"
select select
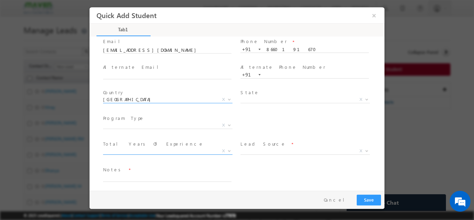
scroll to position [48, 0]
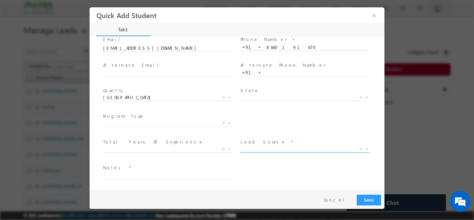
click at [253, 153] on span "X" at bounding box center [304, 149] width 129 height 7
click at [253, 149] on span "X" at bounding box center [304, 148] width 129 height 7
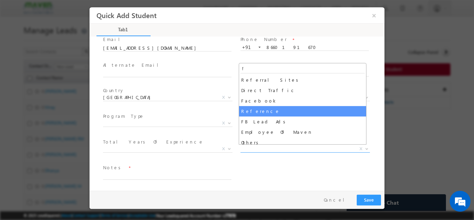
type input "f"
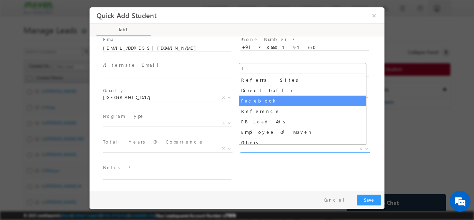
select select "Facebook"
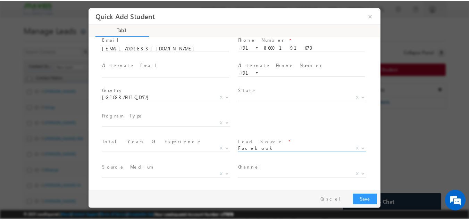
scroll to position [73, 0]
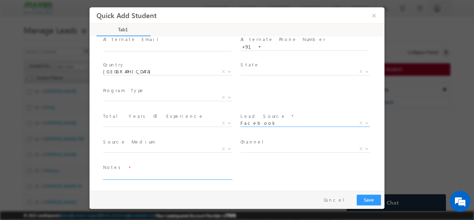
click at [173, 174] on textarea at bounding box center [167, 175] width 128 height 8
type textarea "Lead added"
click at [364, 199] on button "Save" at bounding box center [369, 199] width 24 height 11
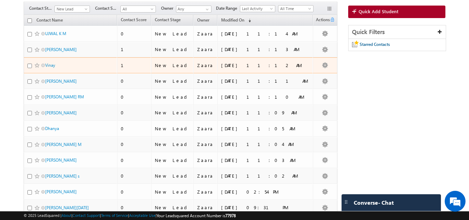
scroll to position [125, 0]
